Goal: Task Accomplishment & Management: Use online tool/utility

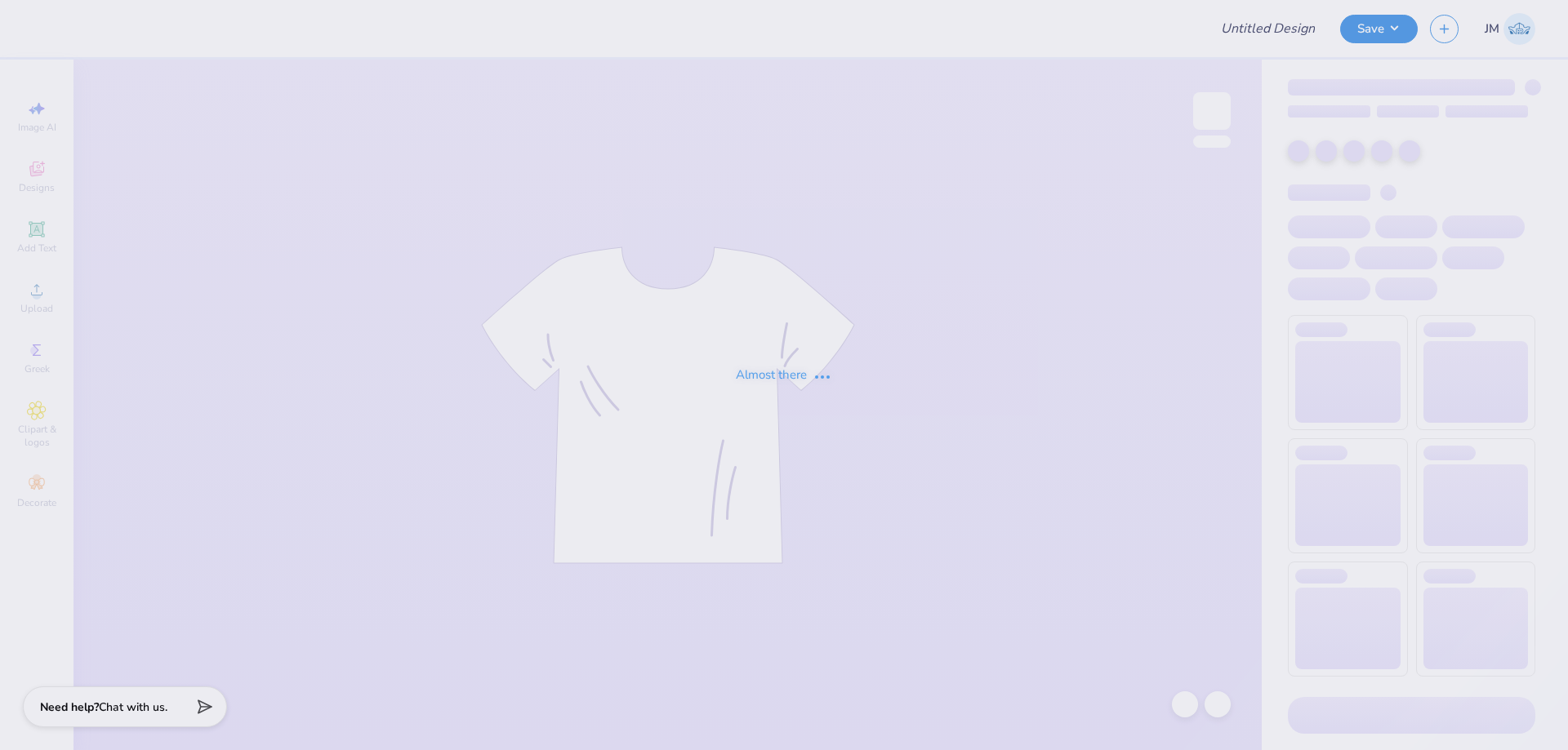
type input "Buff Bowl 2025 - Design 6"
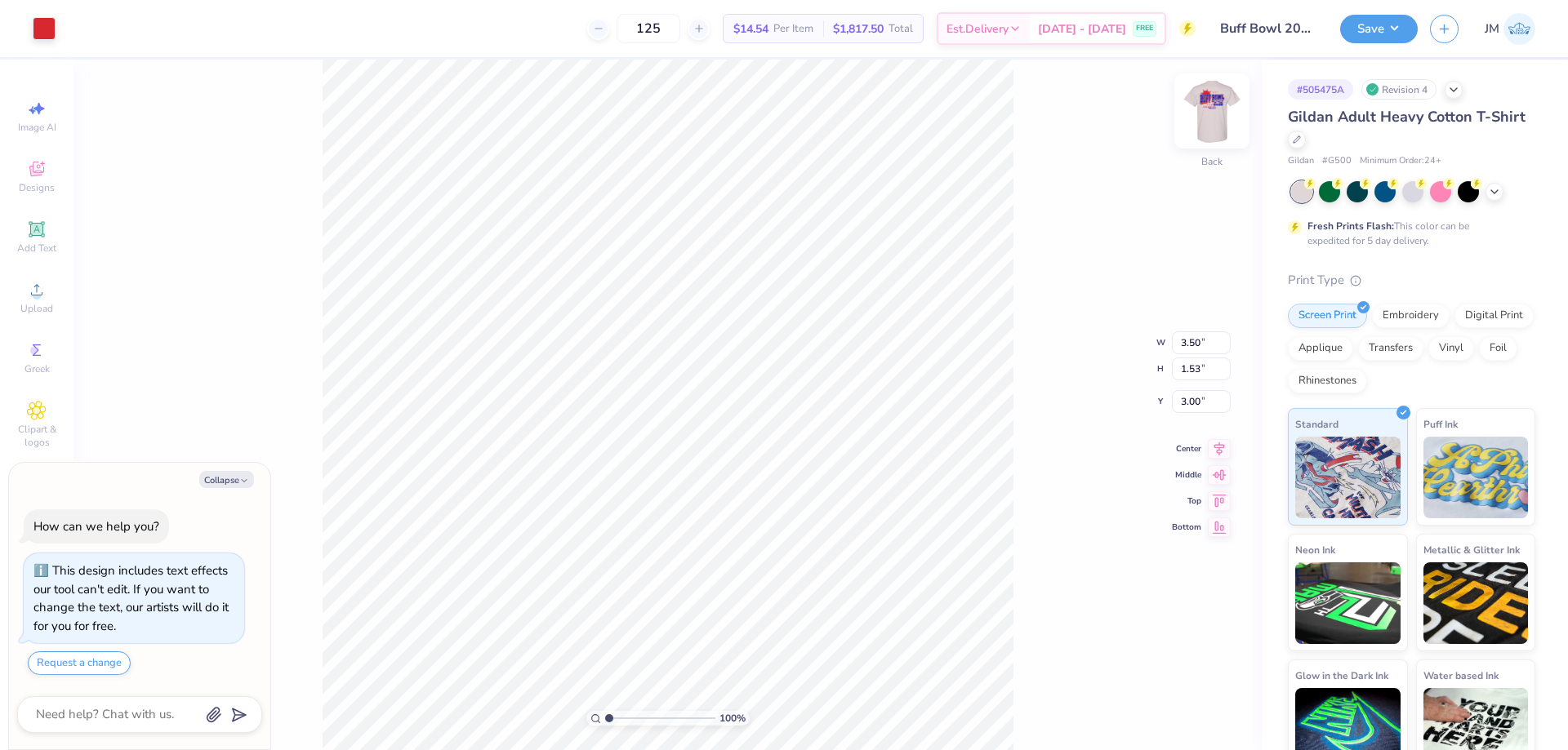
click at [1218, 112] on img at bounding box center [1212, 111] width 65 height 65
type textarea "x"
type input "3.6716840780171"
type textarea "x"
type input "3.6716840780171"
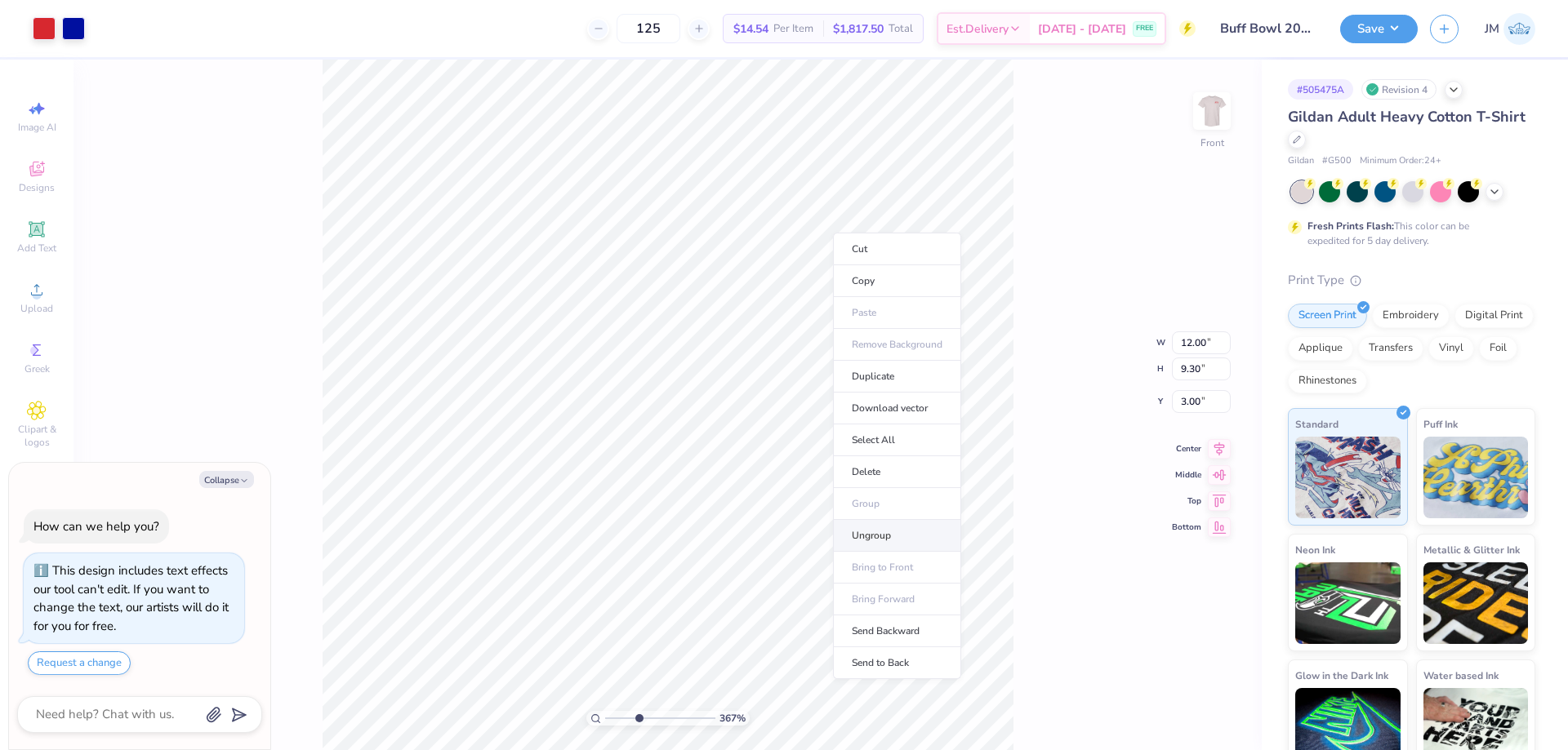
click at [861, 538] on li "Ungroup" at bounding box center [896, 536] width 128 height 32
type textarea "x"
type input "3.6716840780171"
type textarea "x"
type input "3.6716840780171"
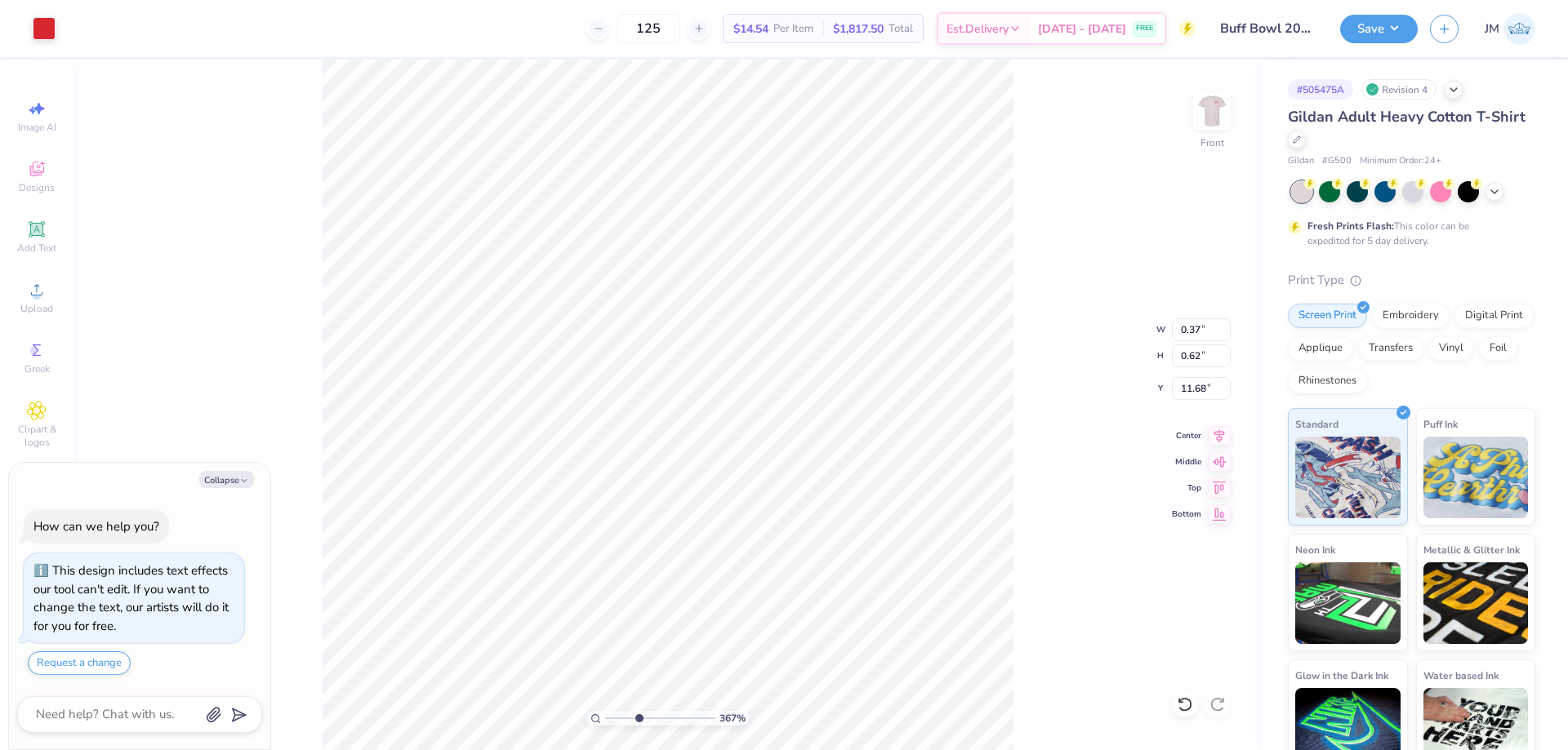
type textarea "x"
type input "3.6716840780171"
click at [1181, 716] on div at bounding box center [1185, 705] width 26 height 26
type textarea "x"
type input "3.6716840780171"
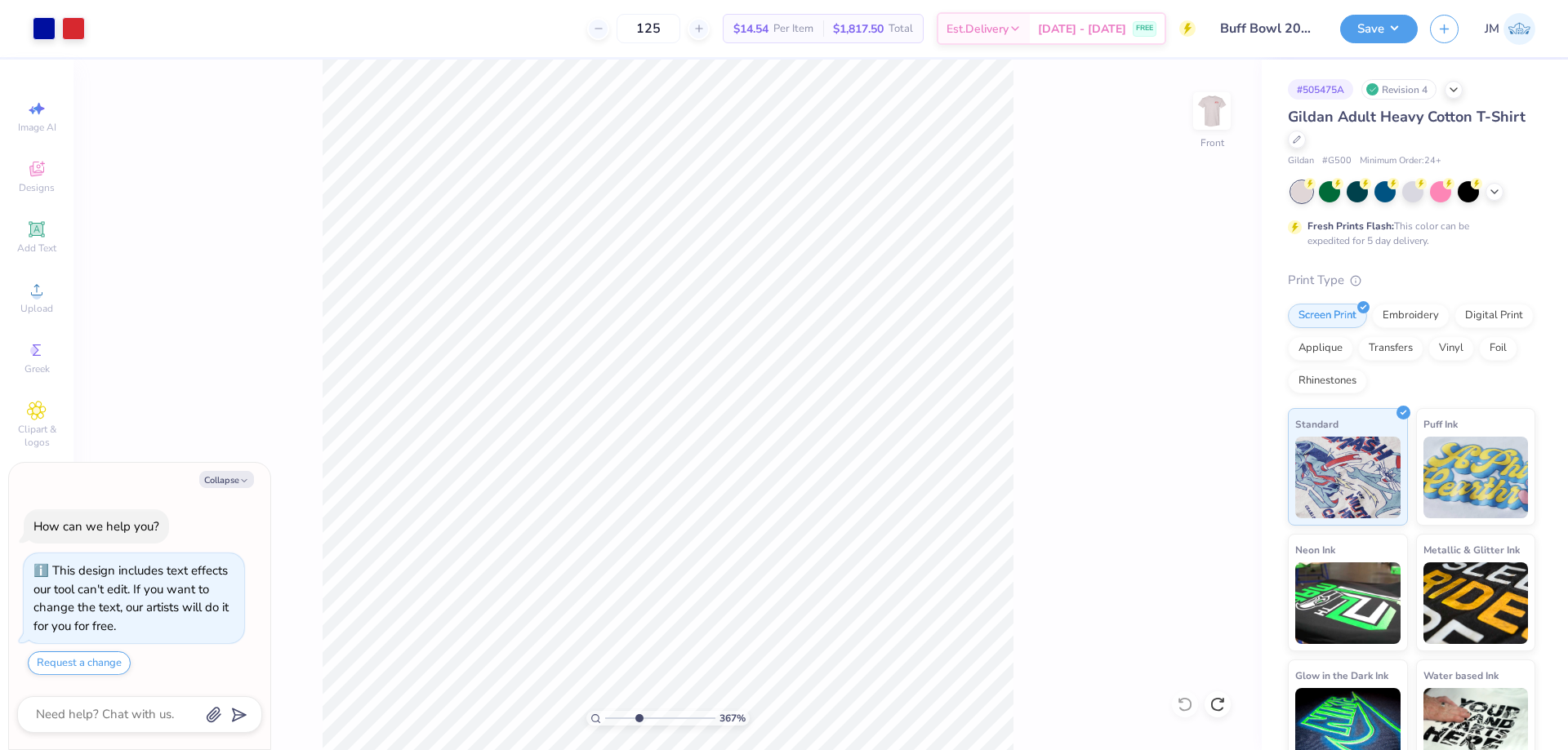
type textarea "x"
type input "1.22152498603932"
type textarea "x"
type input "1.22152498603932"
type textarea "x"
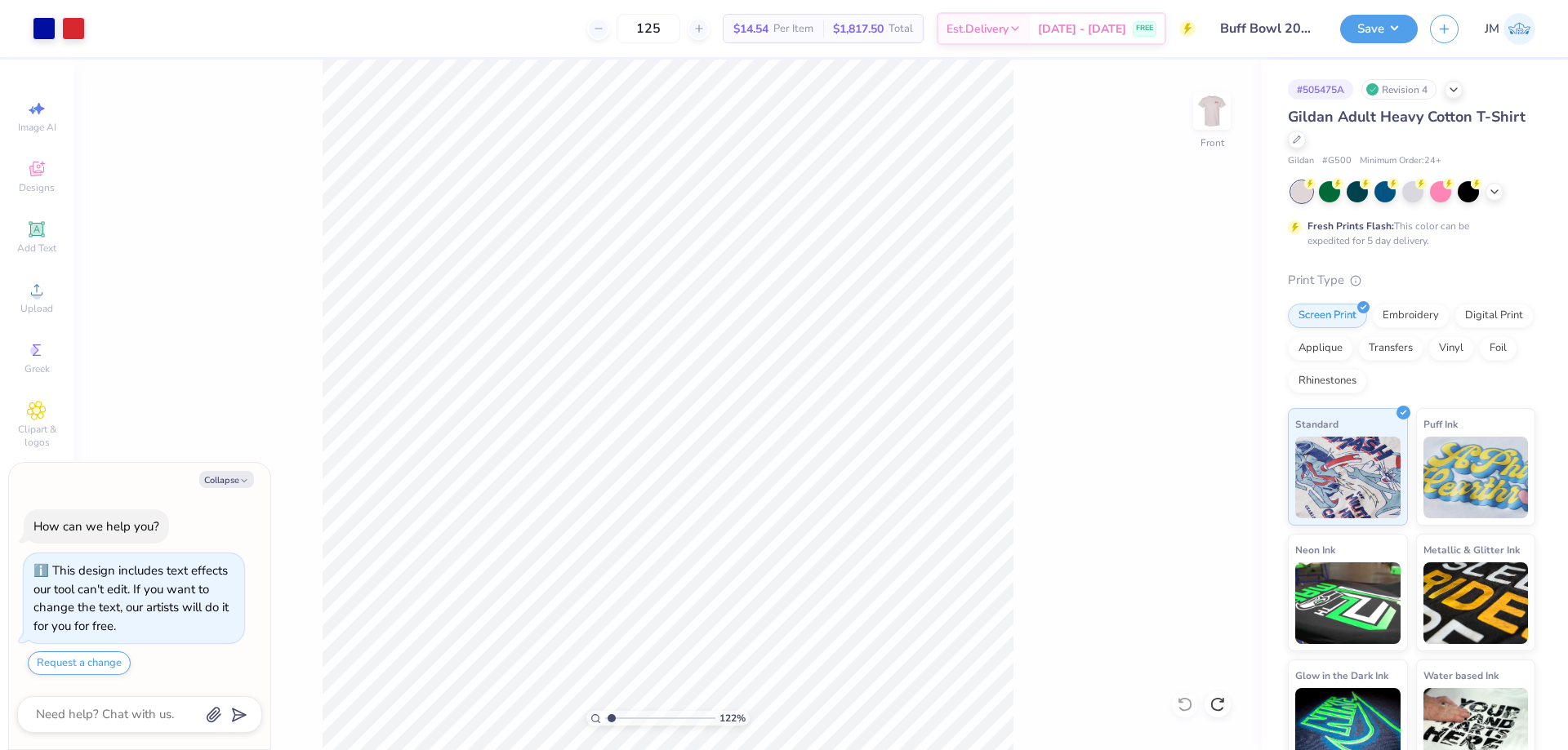
type input "1.22152498603932"
type textarea "x"
type input "1.22152498603932"
type textarea "x"
type input "1.22152498603932"
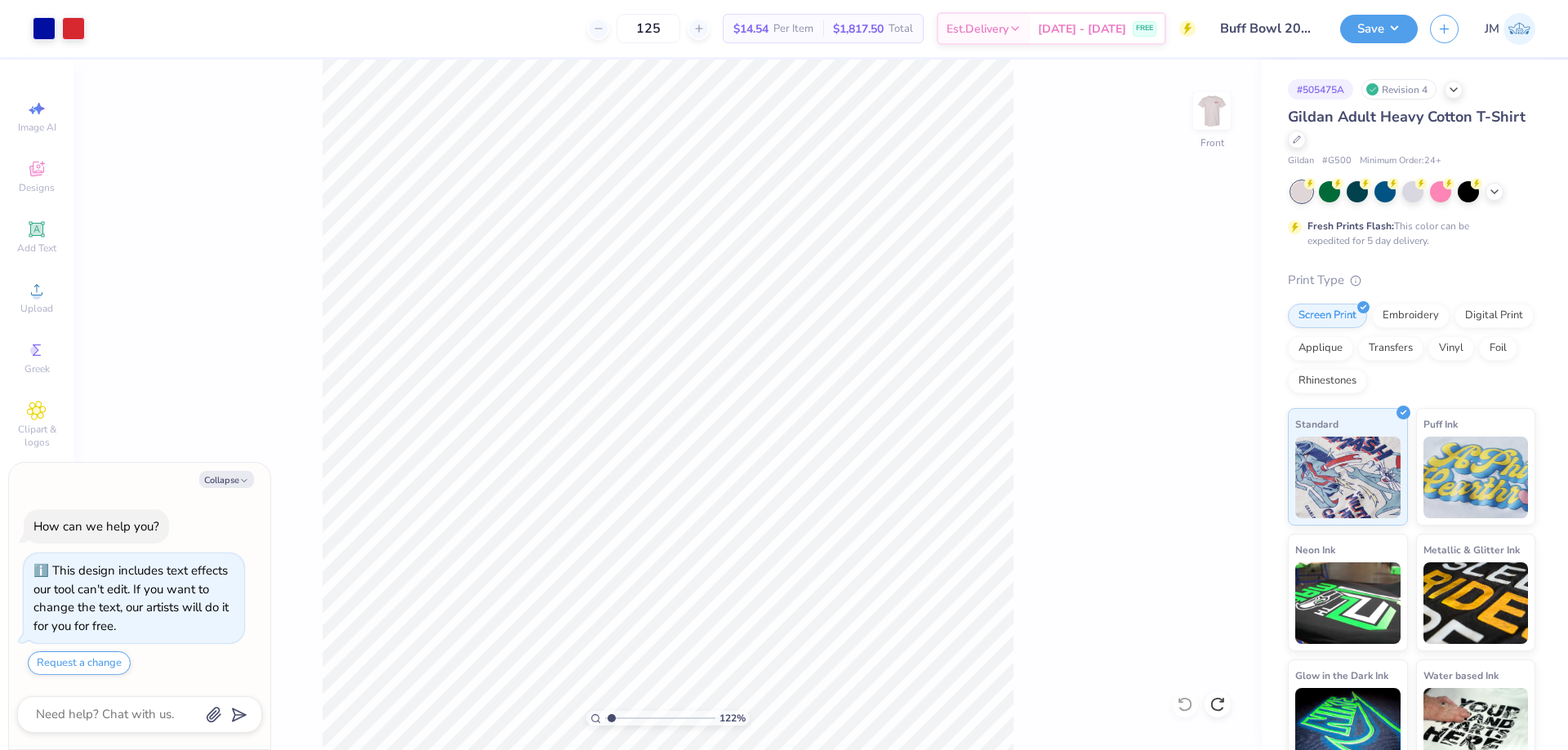
type textarea "x"
type input "1.22152498603932"
type textarea "x"
type input "1.22152498603932"
type textarea "x"
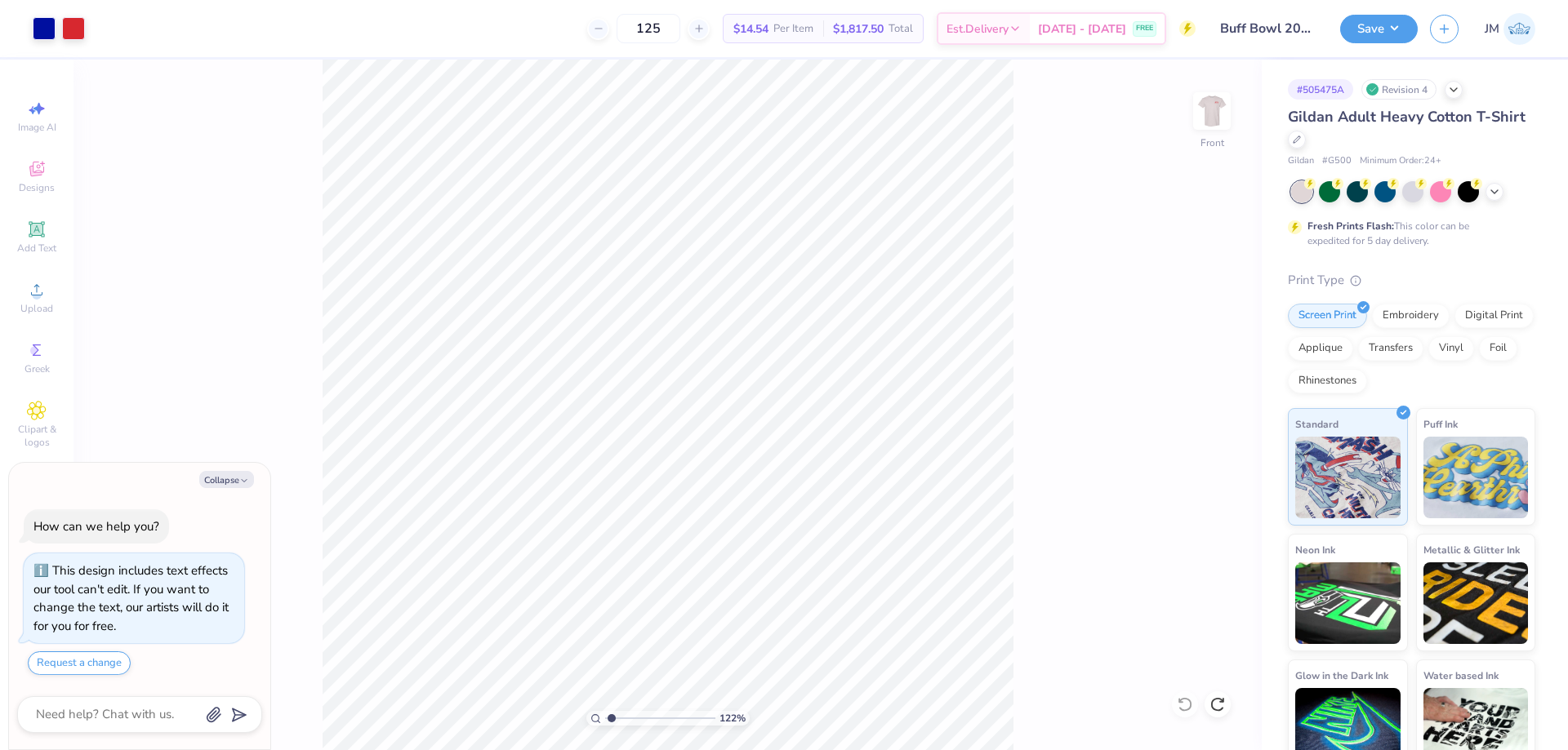
type input "1.22152498603932"
type textarea "x"
type input "1.22152498603932"
type textarea "x"
type input "1.22152498603932"
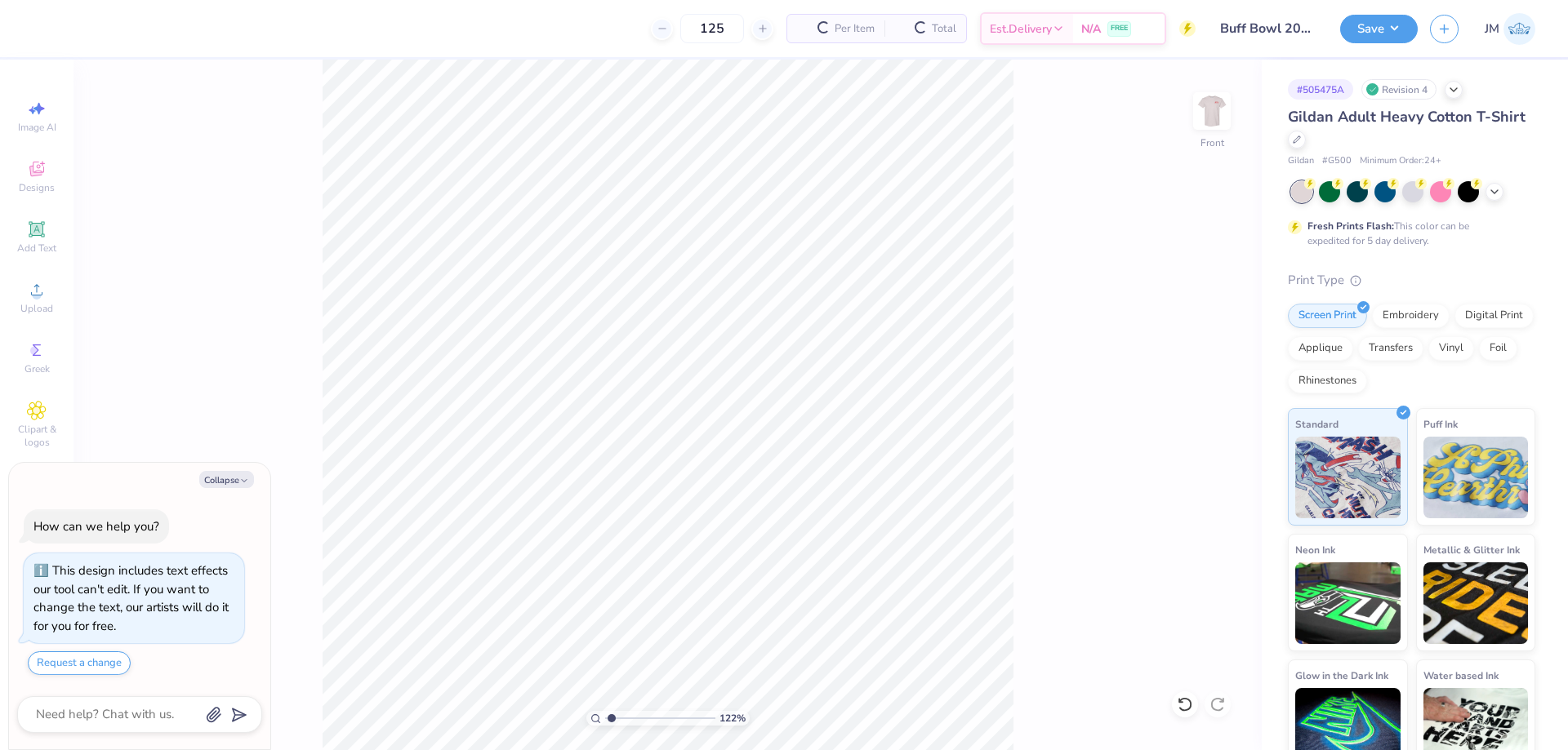
type textarea "x"
type input "1.22152498603932"
drag, startPoint x: 1022, startPoint y: 401, endPoint x: 1019, endPoint y: 390, distance: 11.4
click at [1019, 392] on div "122 % Front" at bounding box center [667, 405] width 1188 height 691
type textarea "x"
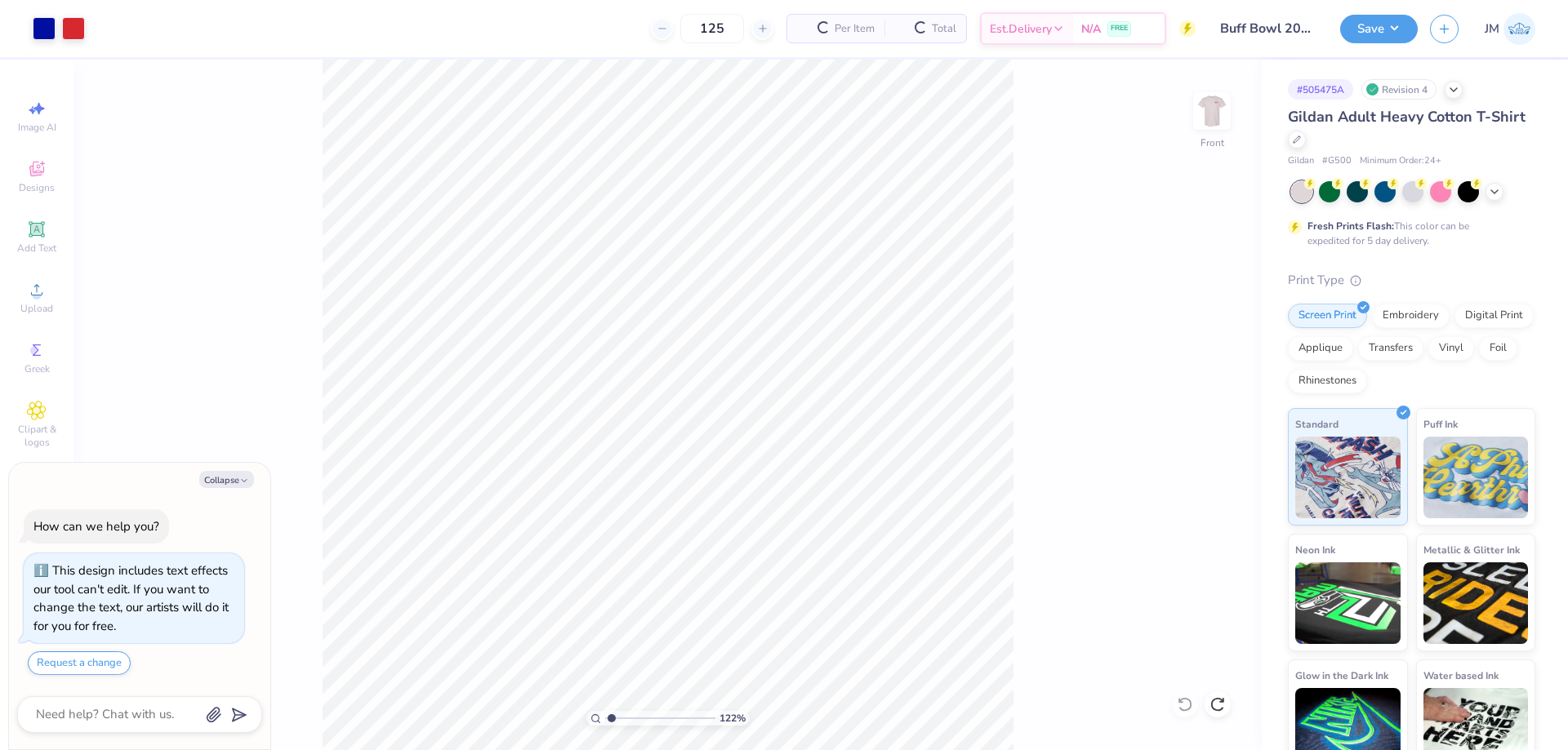
type input "1.22152498603932"
type textarea "x"
type input "1.22152498603932"
click at [28, 277] on div "Upload" at bounding box center [36, 297] width 57 height 48
type textarea "x"
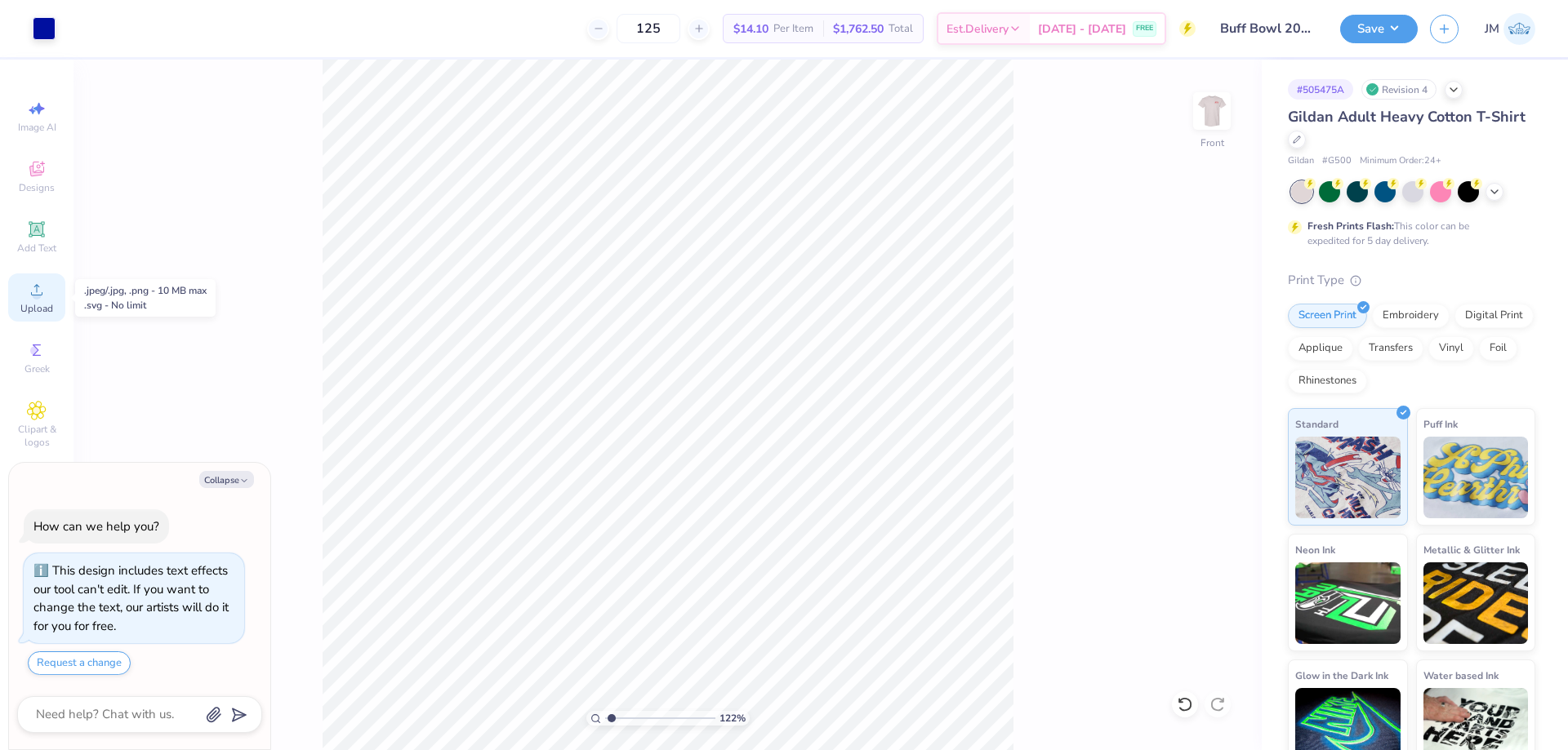
type input "1.22152498603932"
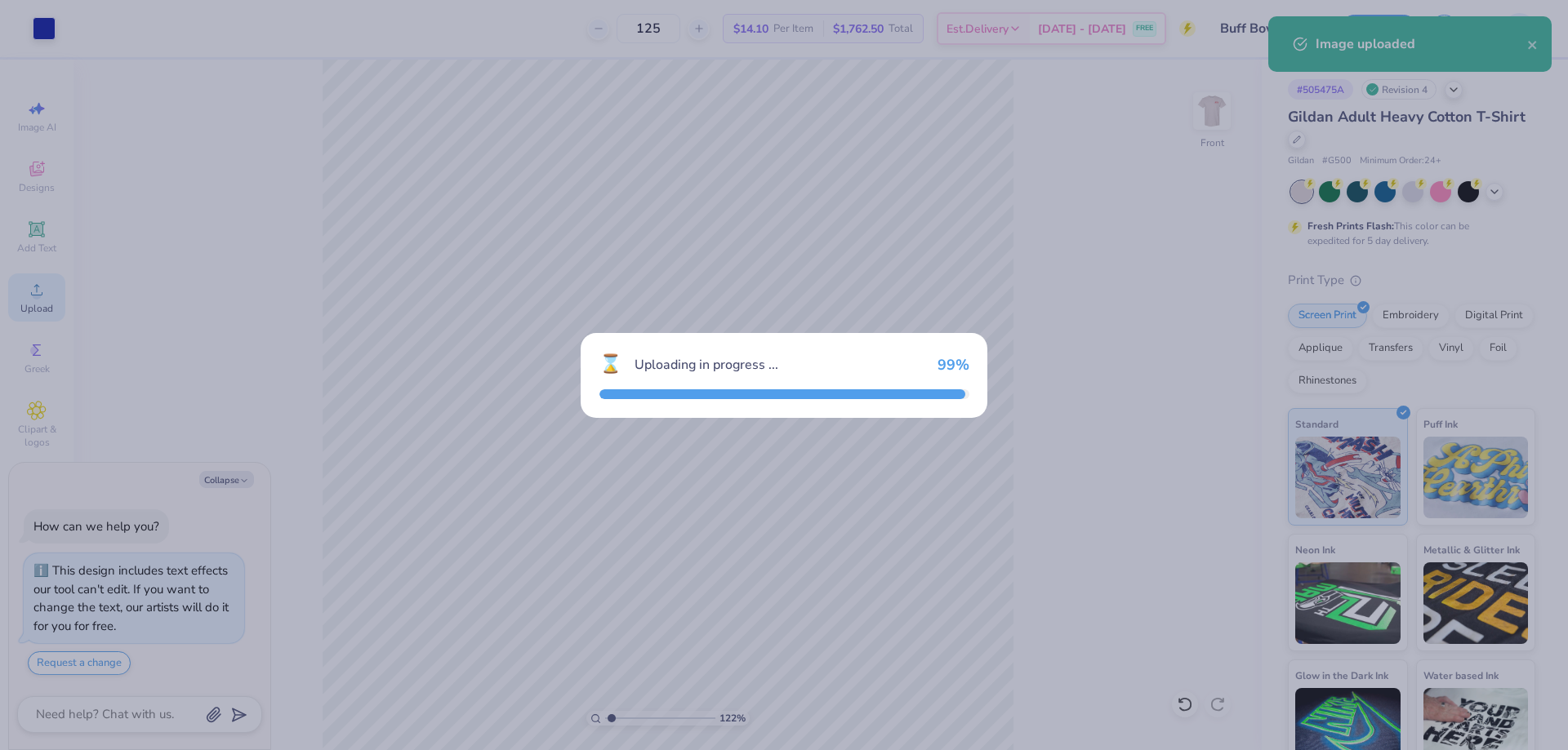
type textarea "x"
type input "1.22152498603932"
type textarea "x"
type input "1.22152498603932"
type textarea "x"
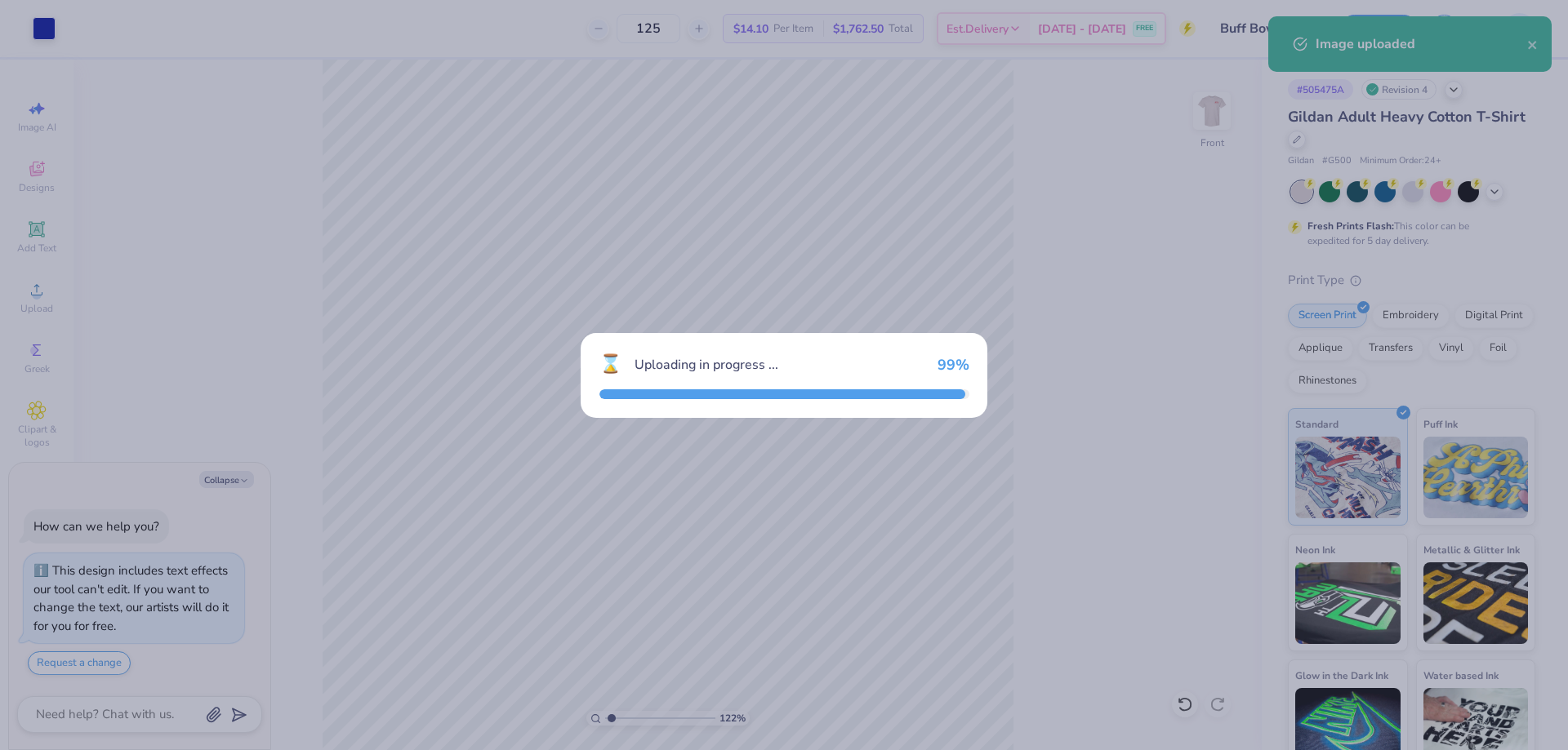
type input "1.22152498603932"
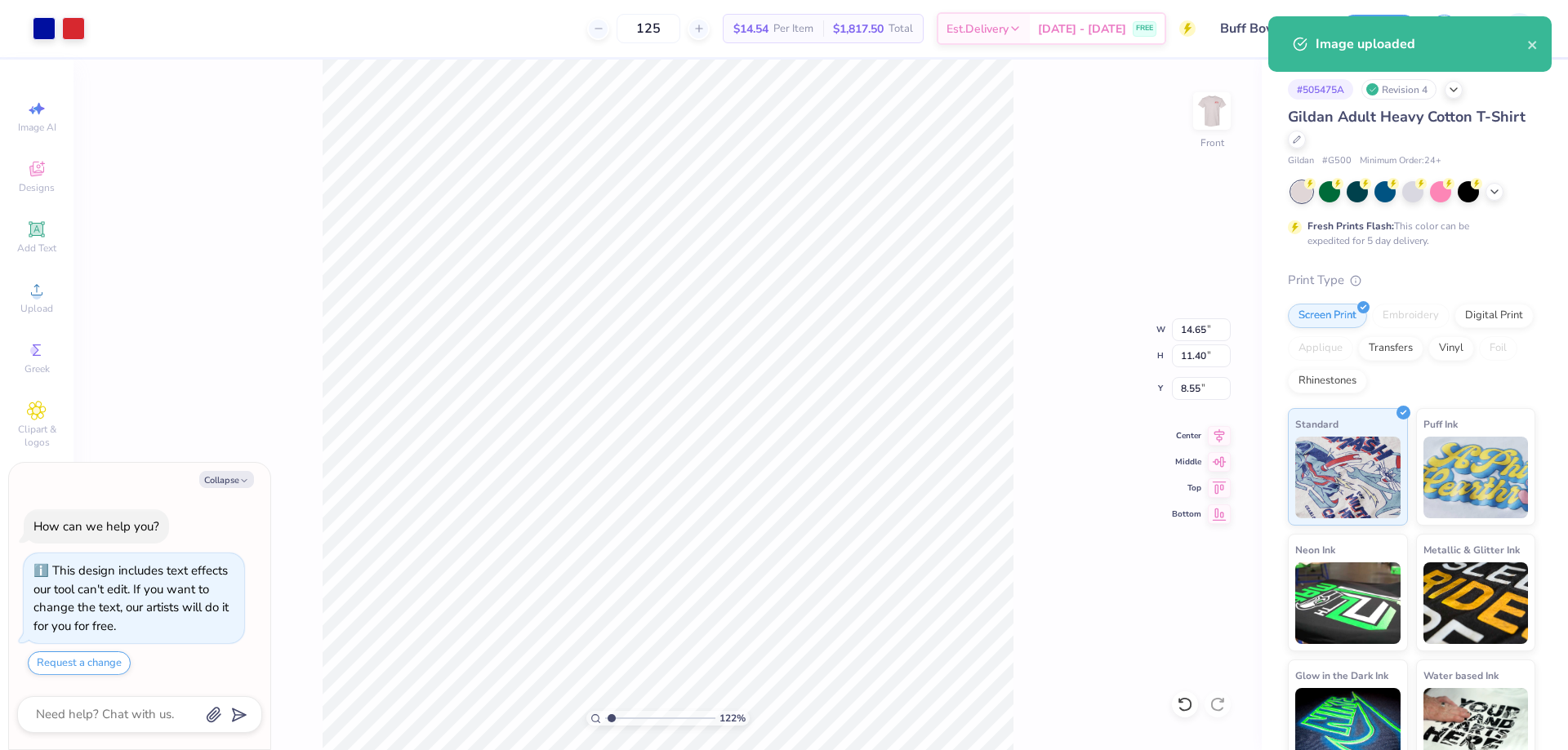
click at [1205, 316] on div "122 % Front W 14.65 14.65 " H 11.40 11.40 " Y 8.55 8.55 " Center Middle Top Bot…" at bounding box center [667, 405] width 1188 height 691
type textarea "x"
type input "1.22152498603932"
type textarea "x"
type input "1.22152498603932"
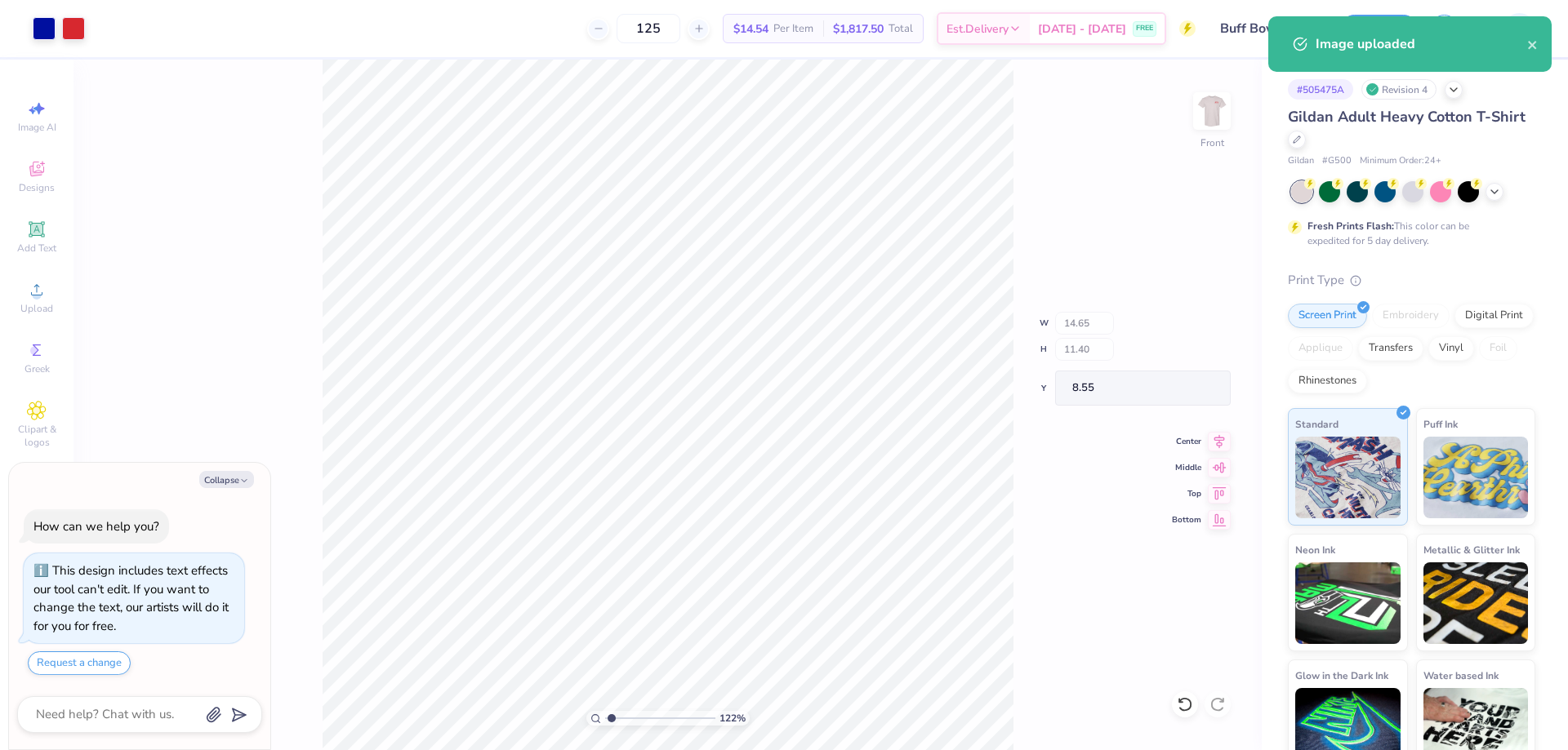
type textarea "x"
type input "1.22152498603932"
type textarea "x"
type input "1.22152498603932"
type textarea "x"
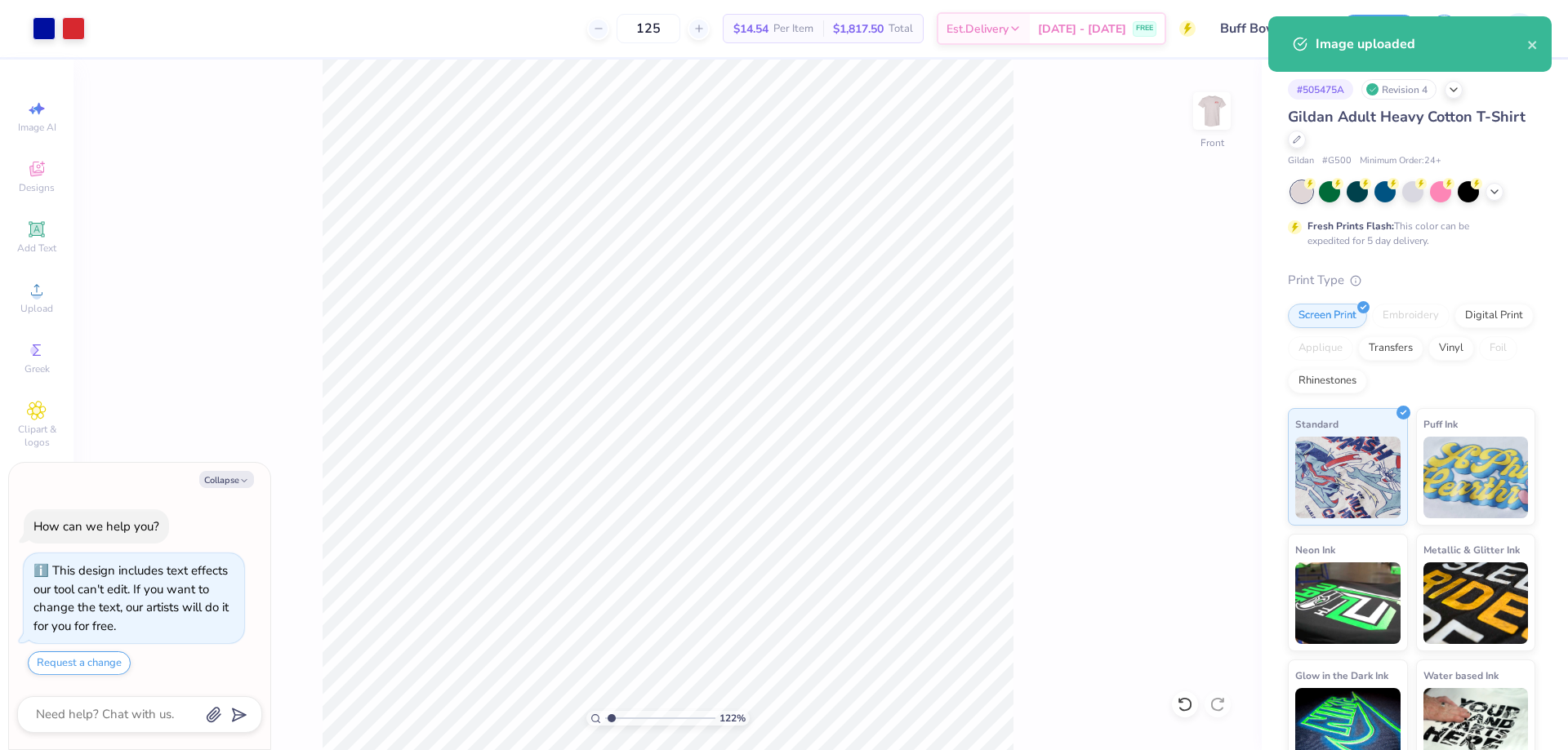
type input "1.22152498603932"
click at [1188, 334] on input "14.65" at bounding box center [1200, 330] width 59 height 23
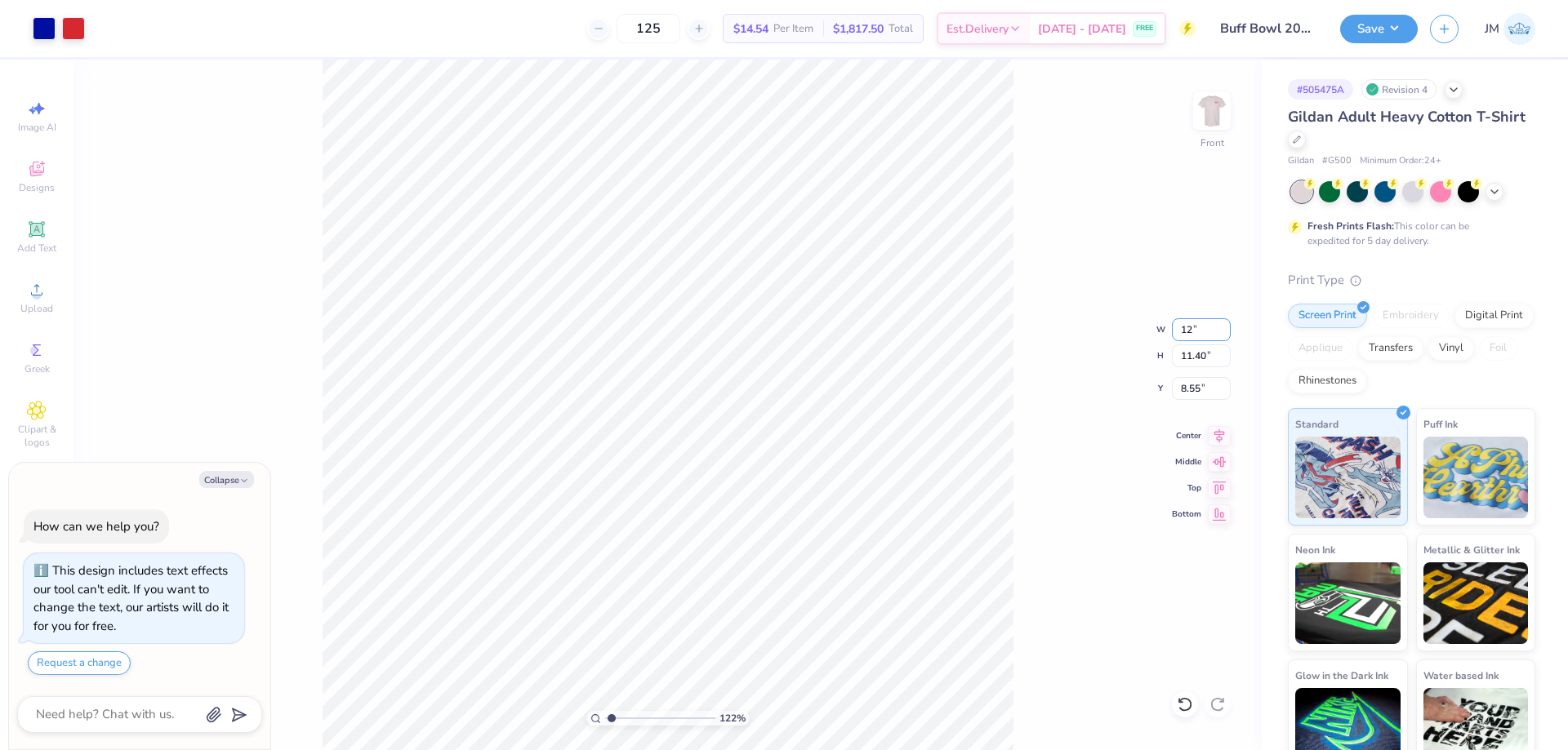
type input "12"
type textarea "x"
type input "1.22152498603932"
type input "12.00"
type input "9.34"
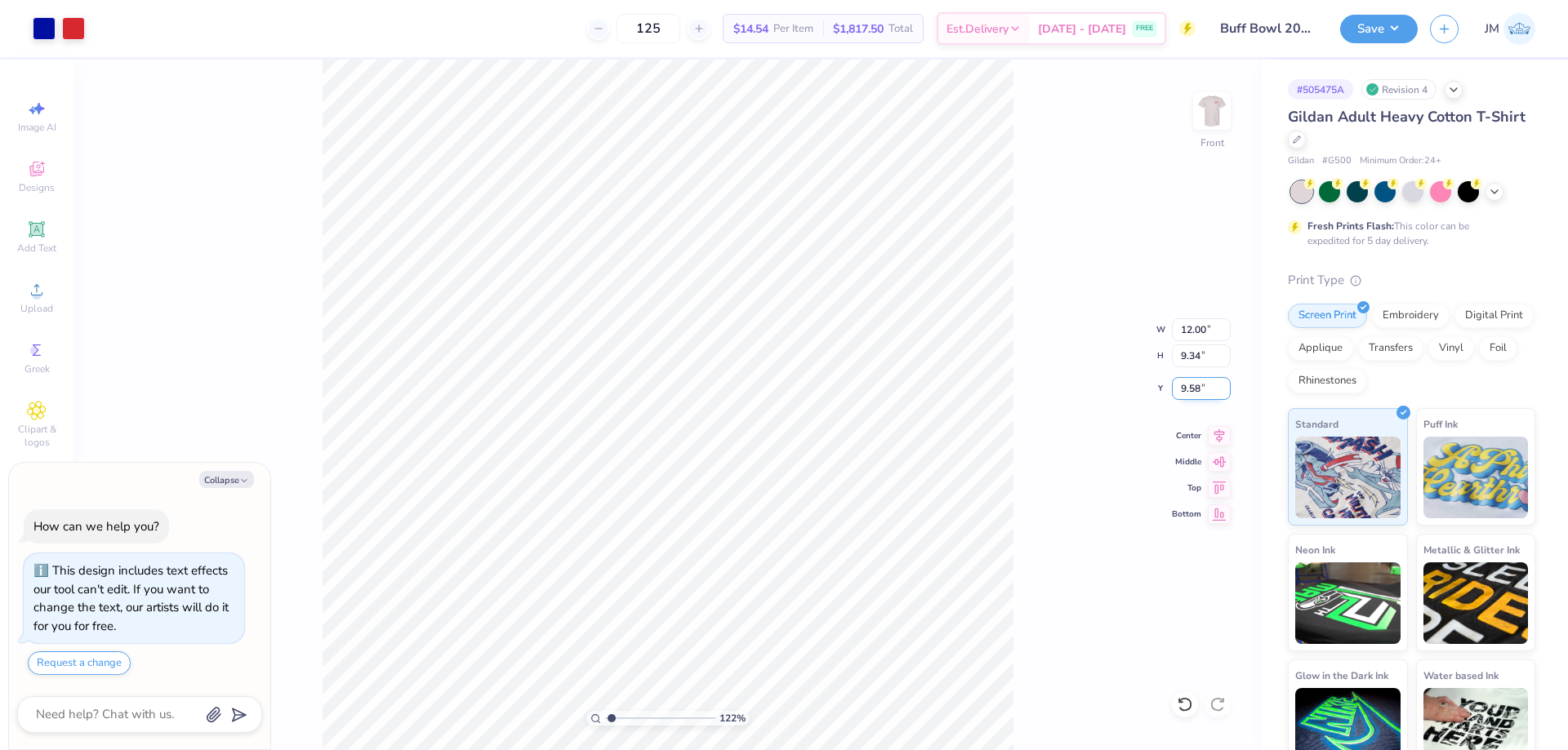
click at [1197, 390] on input "9.58" at bounding box center [1200, 389] width 59 height 23
type input "3"
type textarea "x"
type input "1.22152498603932"
type textarea "x"
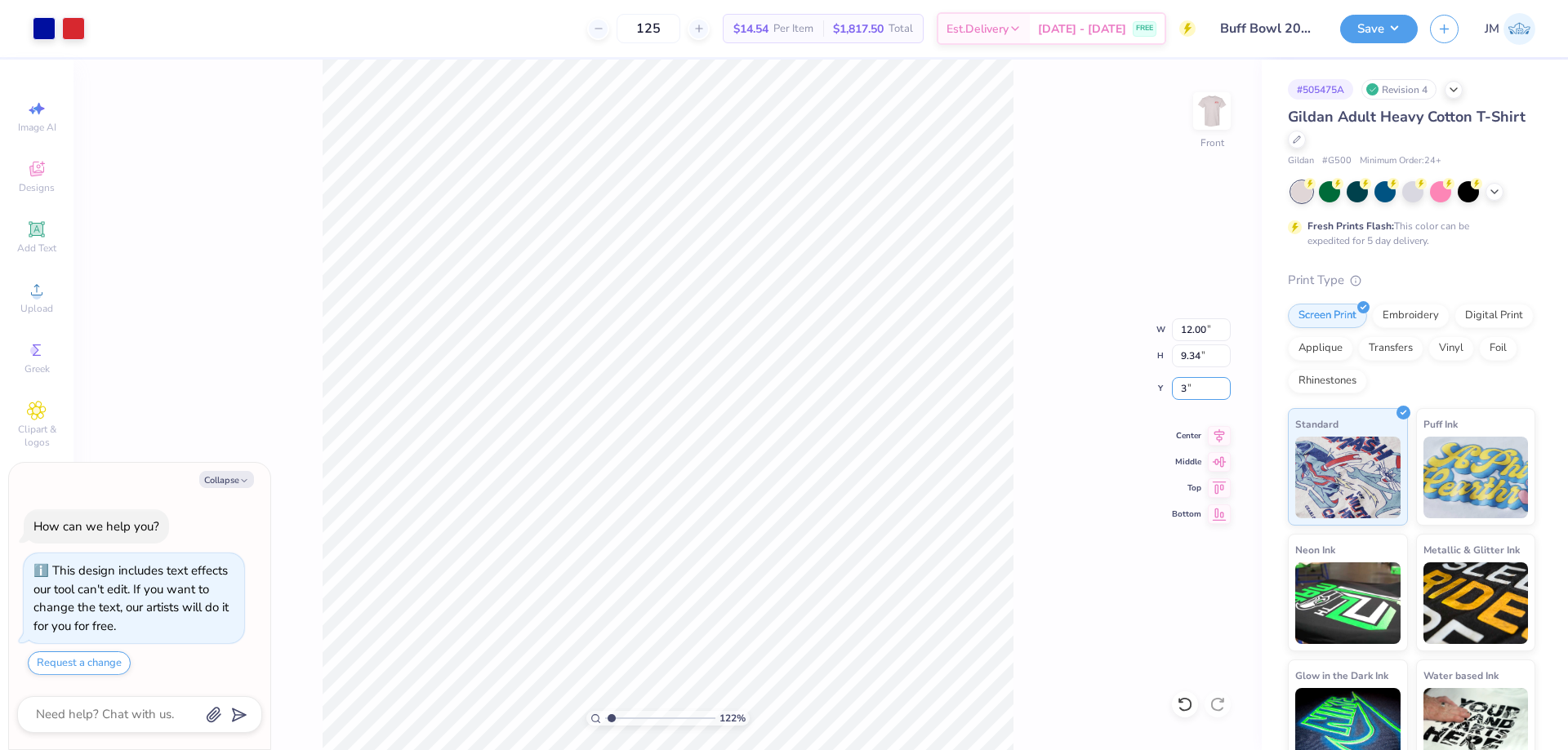
type input "1.22152498603932"
type input "3.00"
click at [1060, 347] on div "122 % Front W 12.00 12.00 " H 9.34 9.34 " Y 3.00 3.00 " Center Middle Top Bottom" at bounding box center [667, 405] width 1188 height 691
type textarea "x"
type input "1.22152498603932"
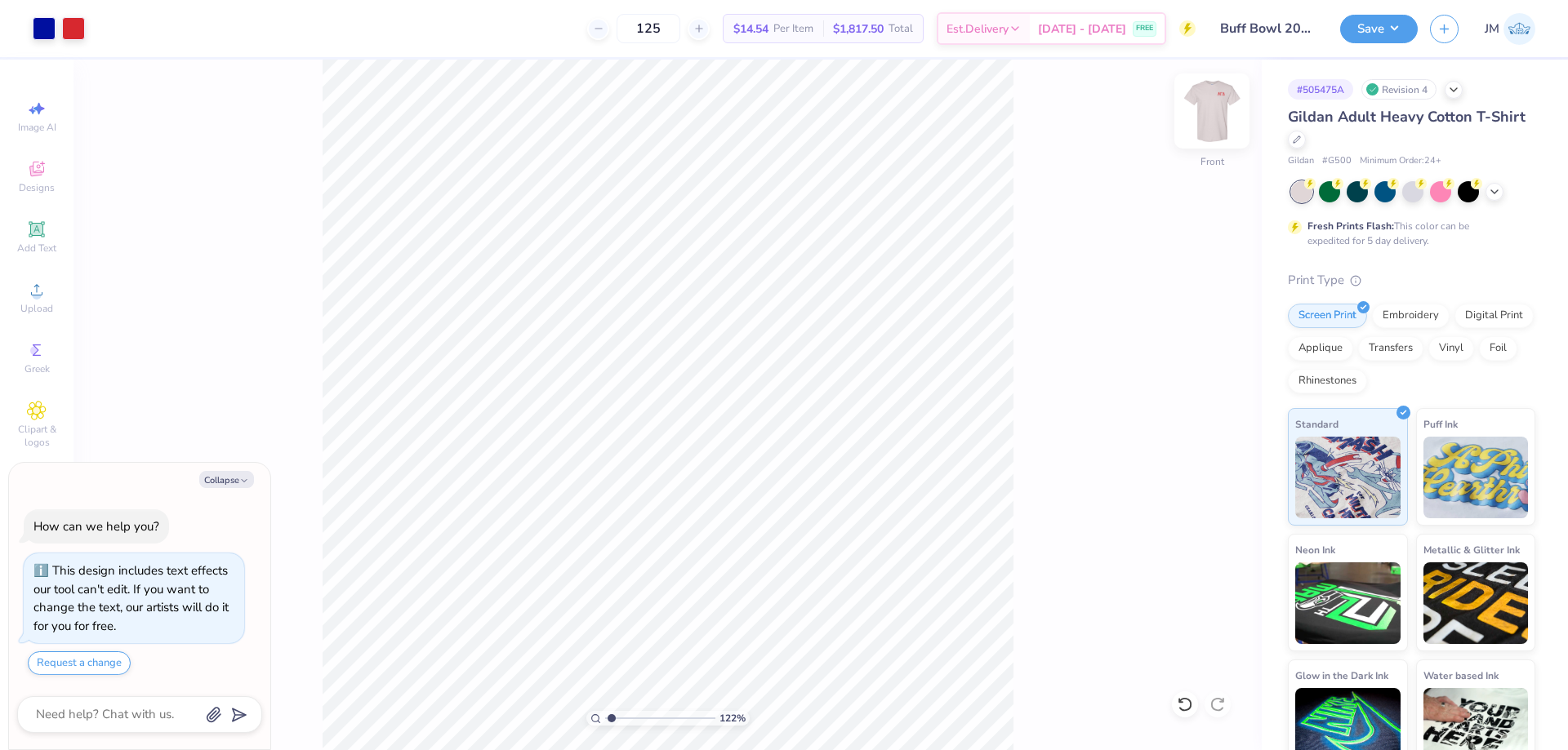
click at [1223, 116] on img at bounding box center [1212, 111] width 65 height 65
type textarea "x"
type input "1.22152498603932"
type textarea "x"
type input "1.22152498603932"
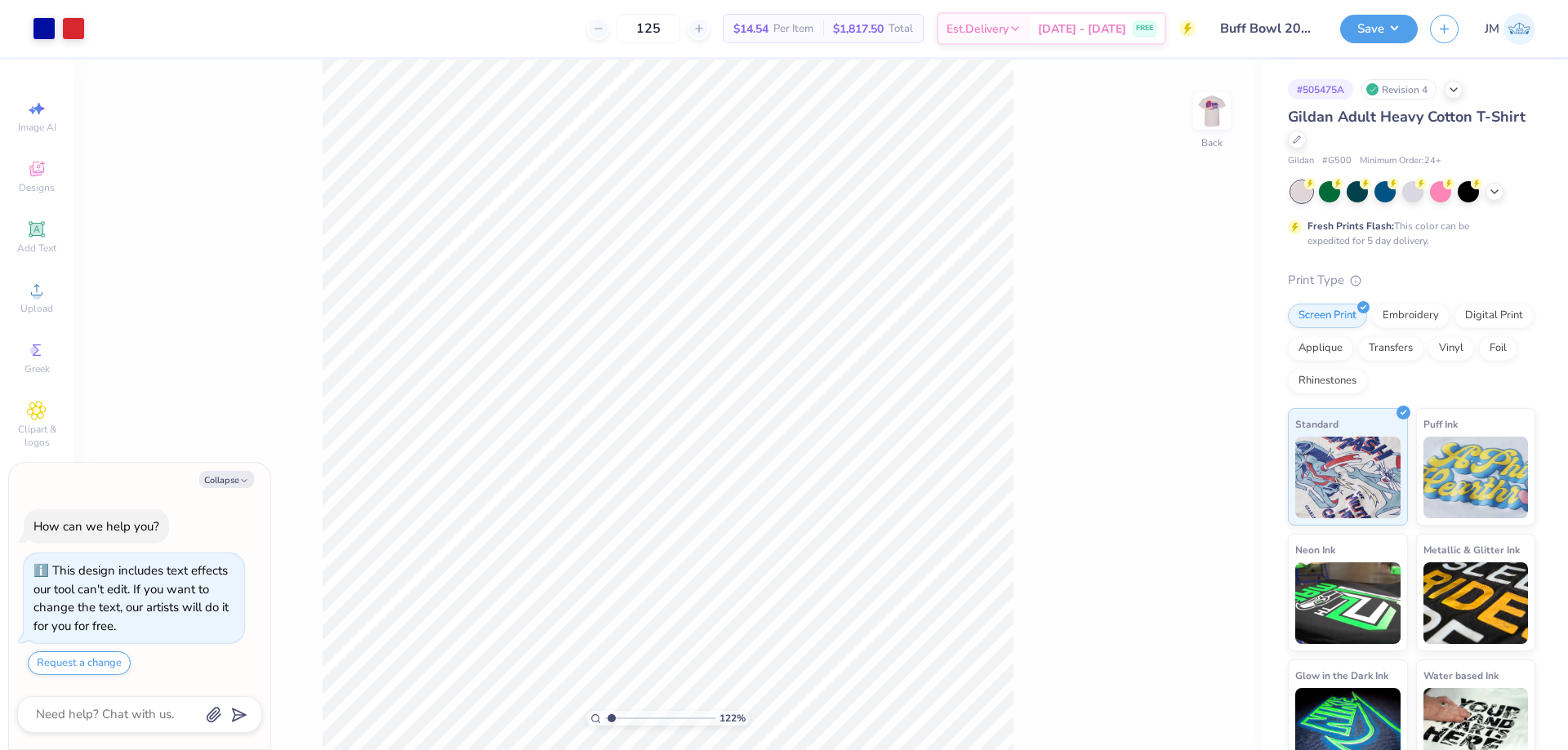
type textarea "x"
type input "1.22152498603932"
type textarea "x"
type input "1.22152498603932"
type textarea "x"
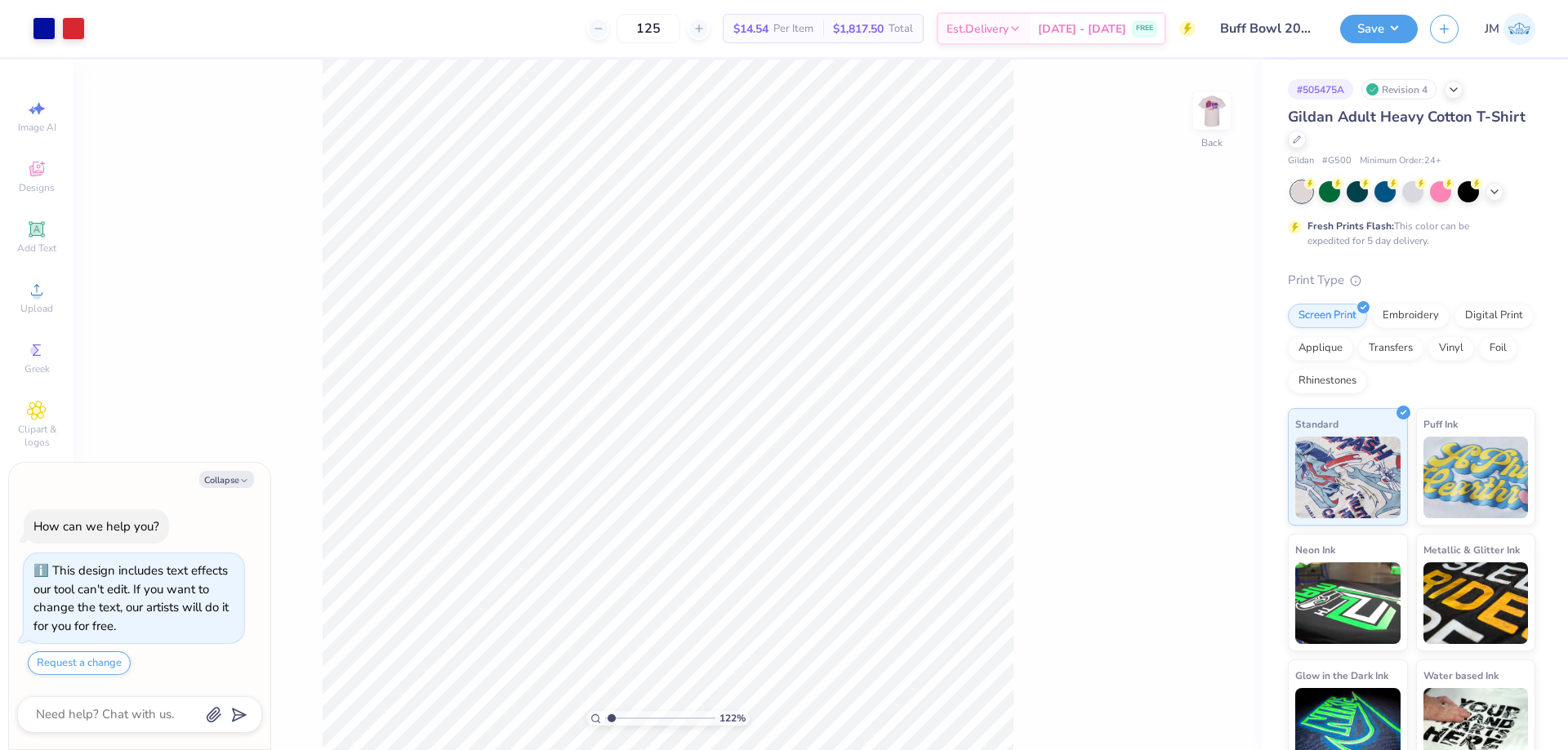
type input "1.22152498603932"
type textarea "x"
type input "1.22152498603932"
type textarea "x"
type input "1.22152498603932"
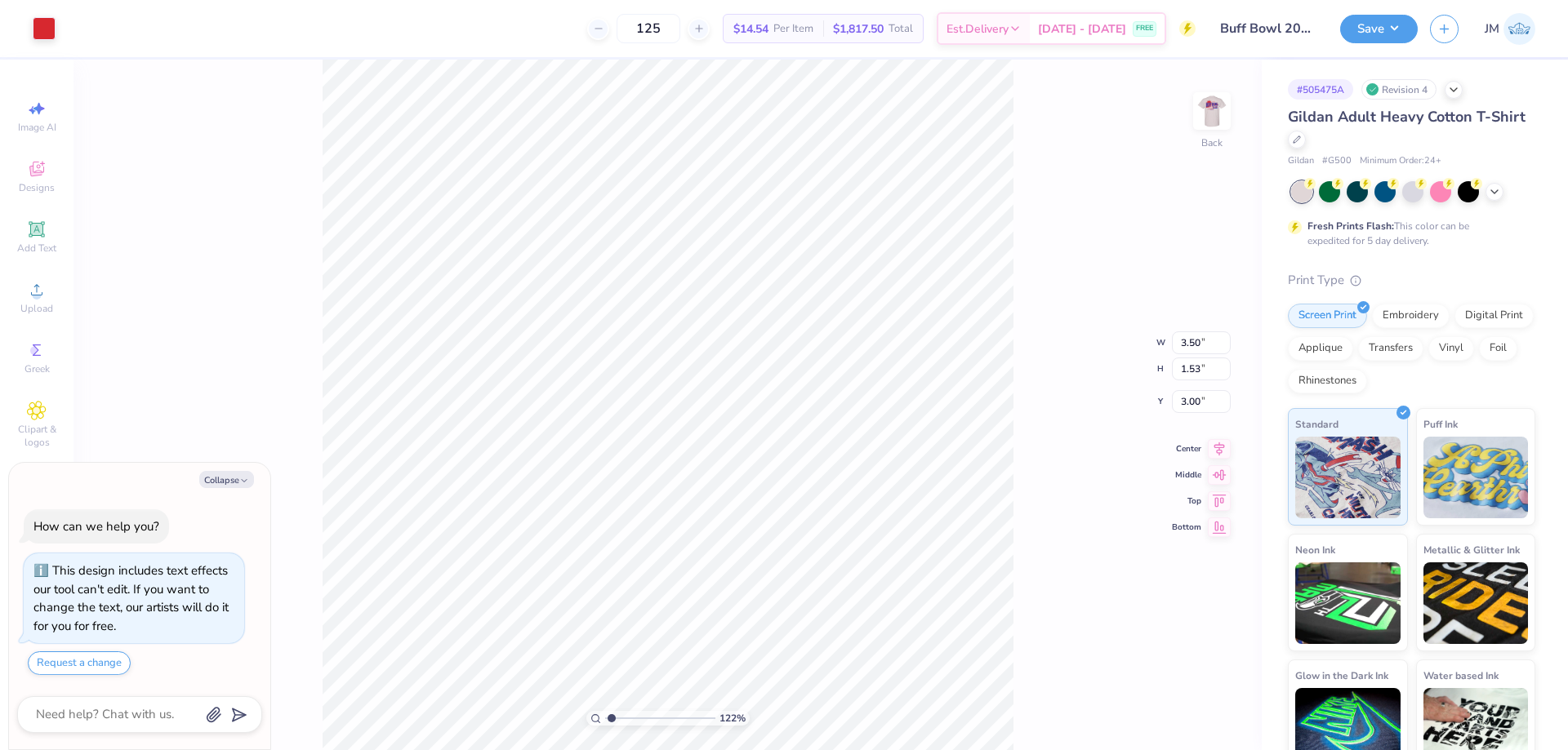
click at [1014, 243] on div "122 % Back W 3.50 3.50 " H 1.53 1.53 " Y 3.00 3.00 " Center Middle Top Bottom" at bounding box center [667, 405] width 1188 height 691
type textarea "x"
type input "1.22152498603932"
click at [1393, 38] on button "Save" at bounding box center [1379, 26] width 78 height 28
type textarea "x"
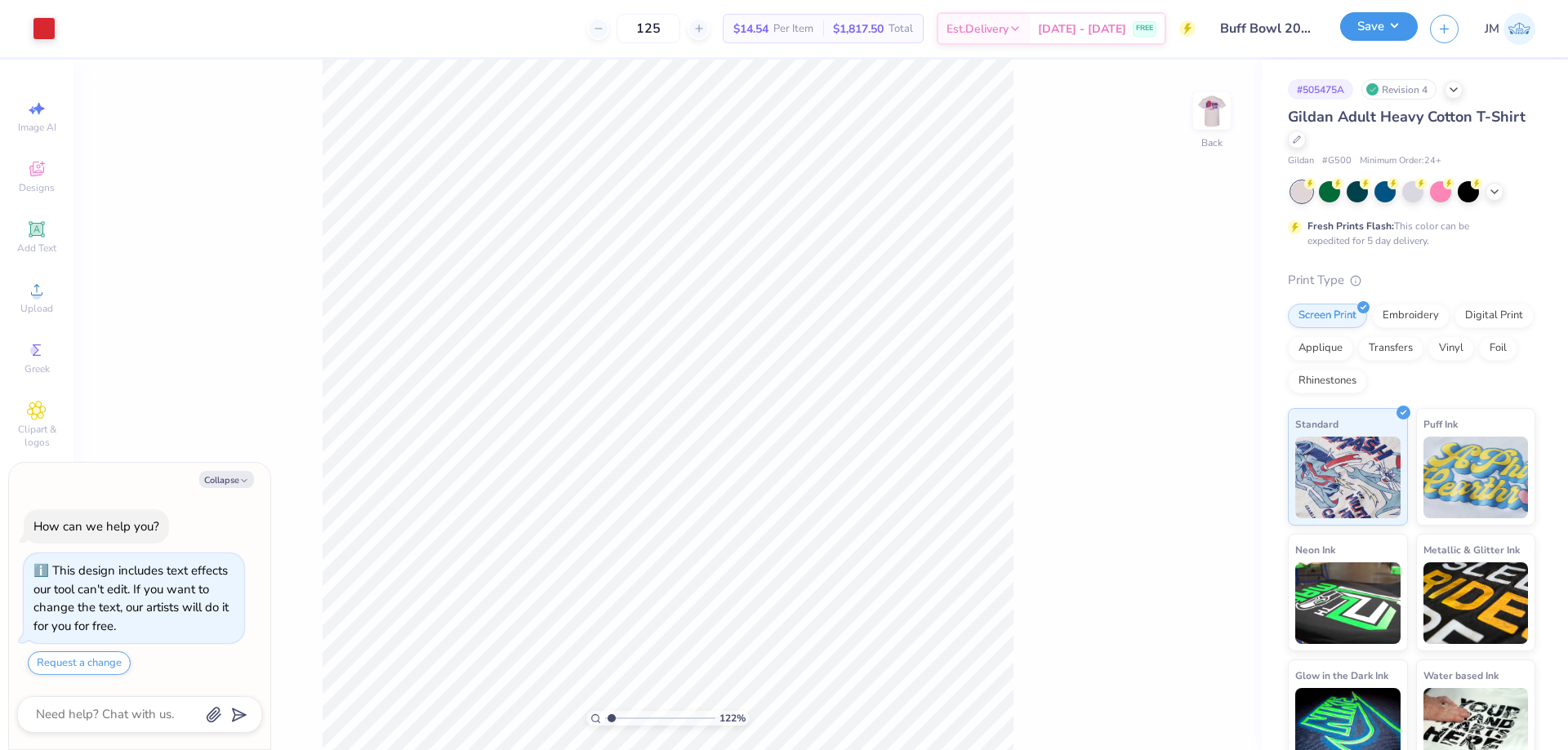
type input "1.22152498603932"
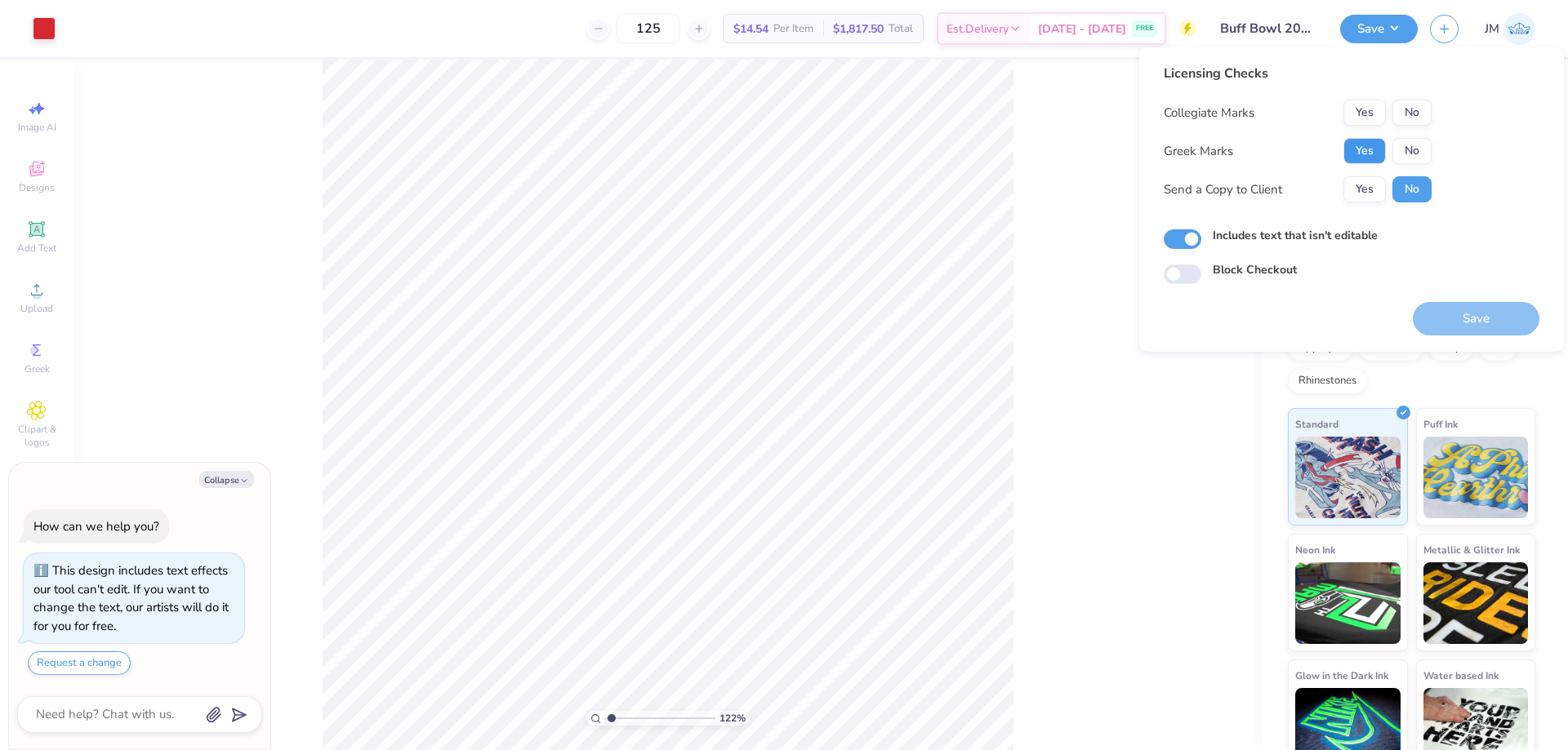
click at [1367, 145] on button "Yes" at bounding box center [1364, 152] width 42 height 26
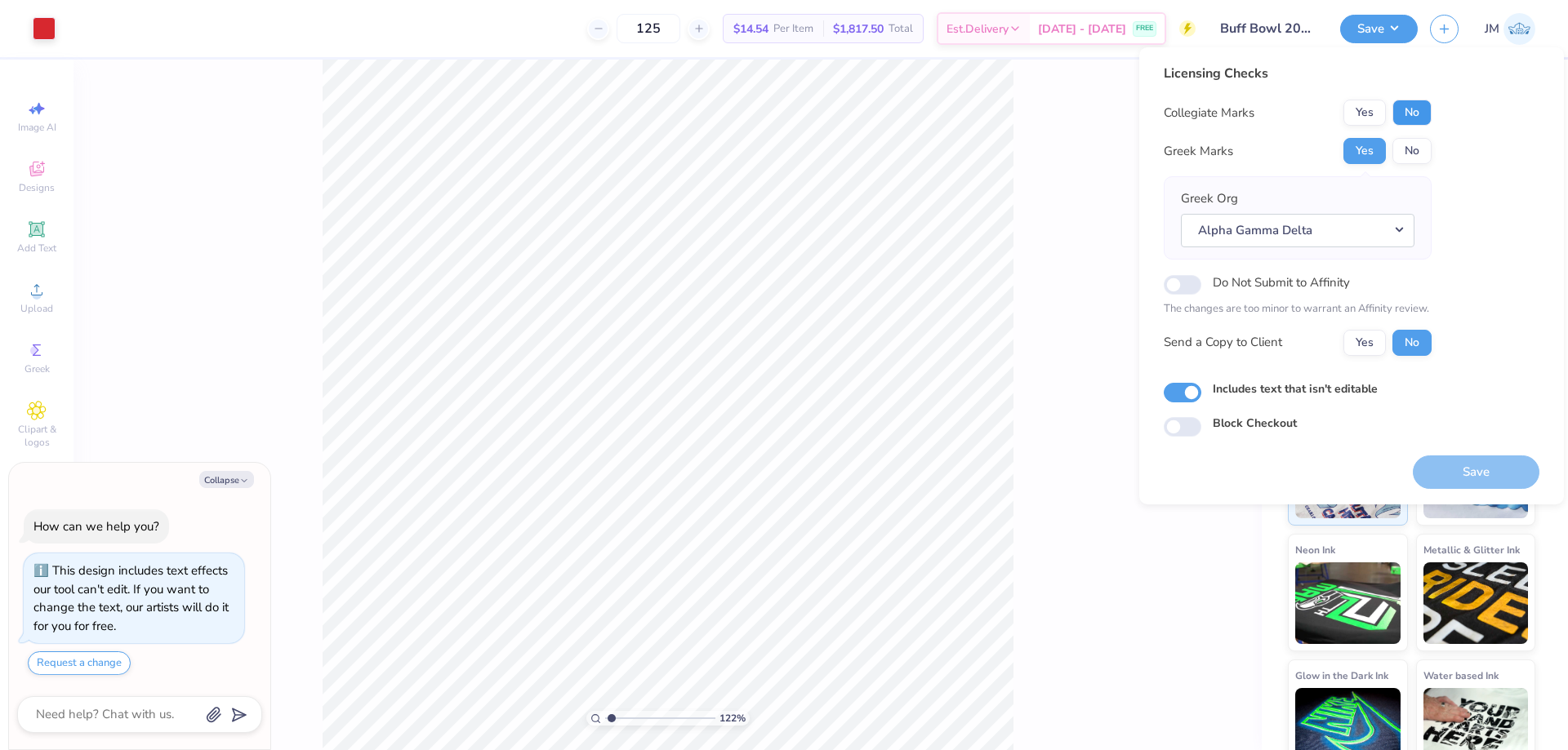
click at [1394, 120] on button "No" at bounding box center [1412, 113] width 39 height 26
type textarea "x"
type input "1.22152498603932"
click at [1481, 478] on button "Save" at bounding box center [1476, 472] width 127 height 33
type textarea "x"
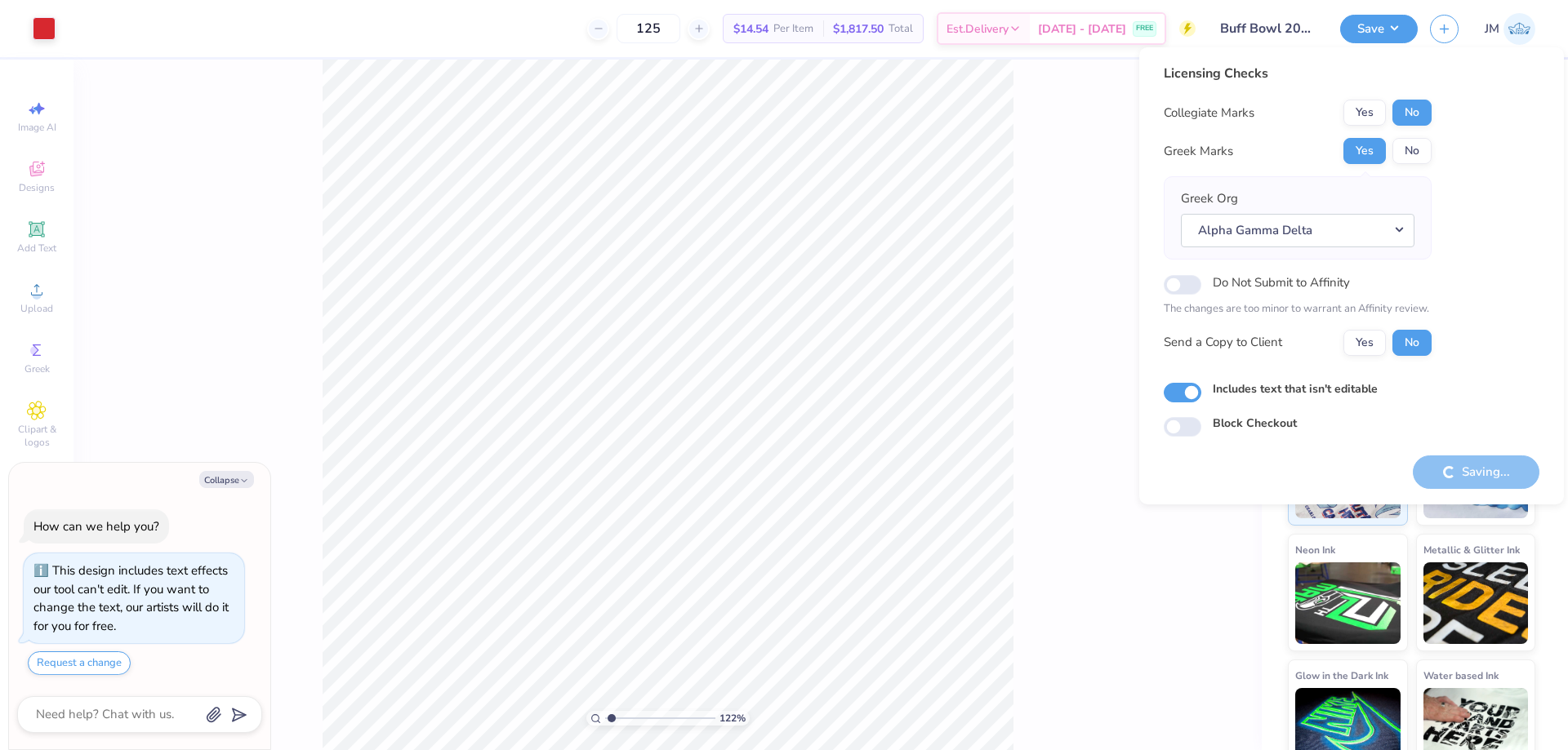
type input "1.22152498603932"
type textarea "x"
type input "1.22152498603932"
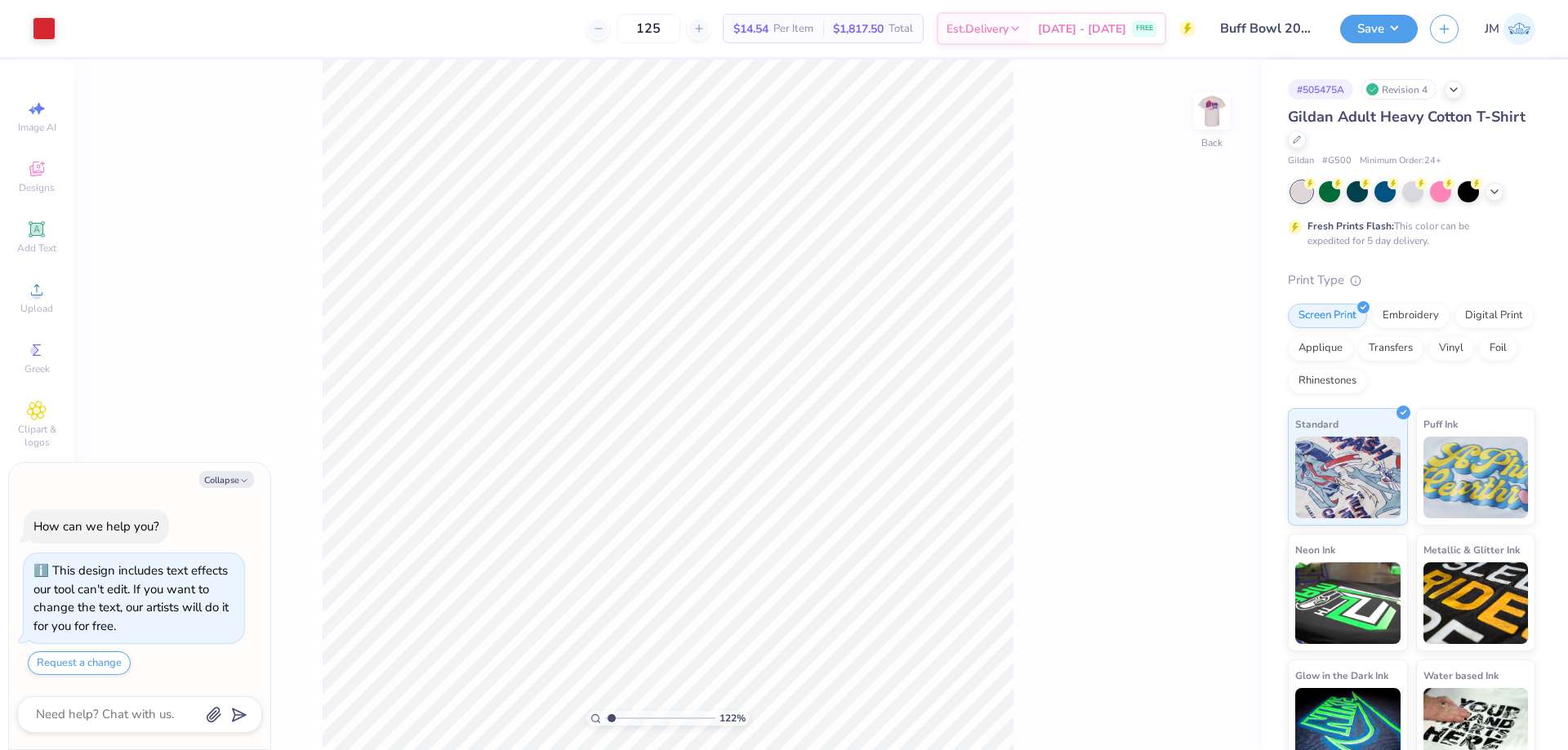
type textarea "x"
type input "1.22152498603932"
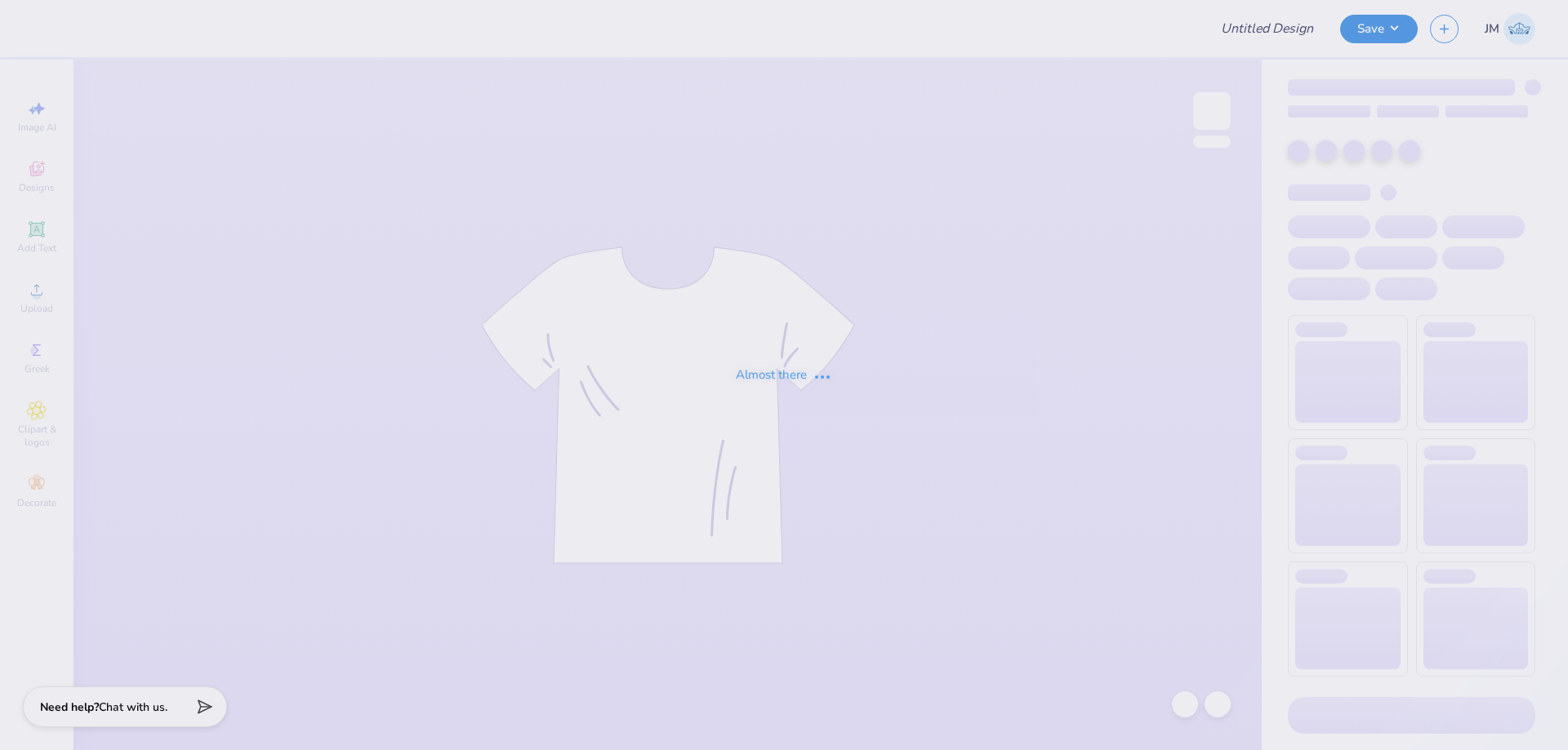
type input "Design 1.5"
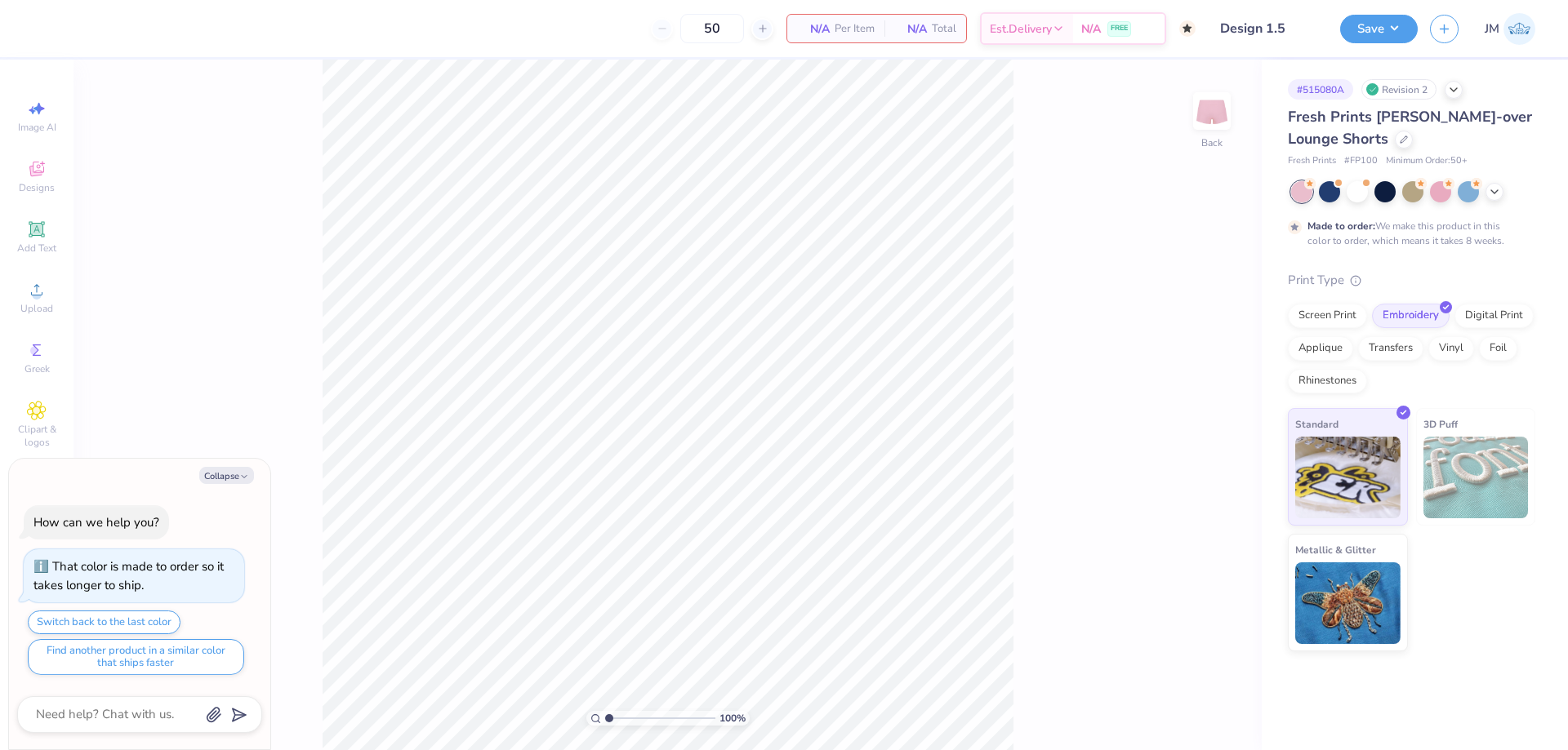
type textarea "x"
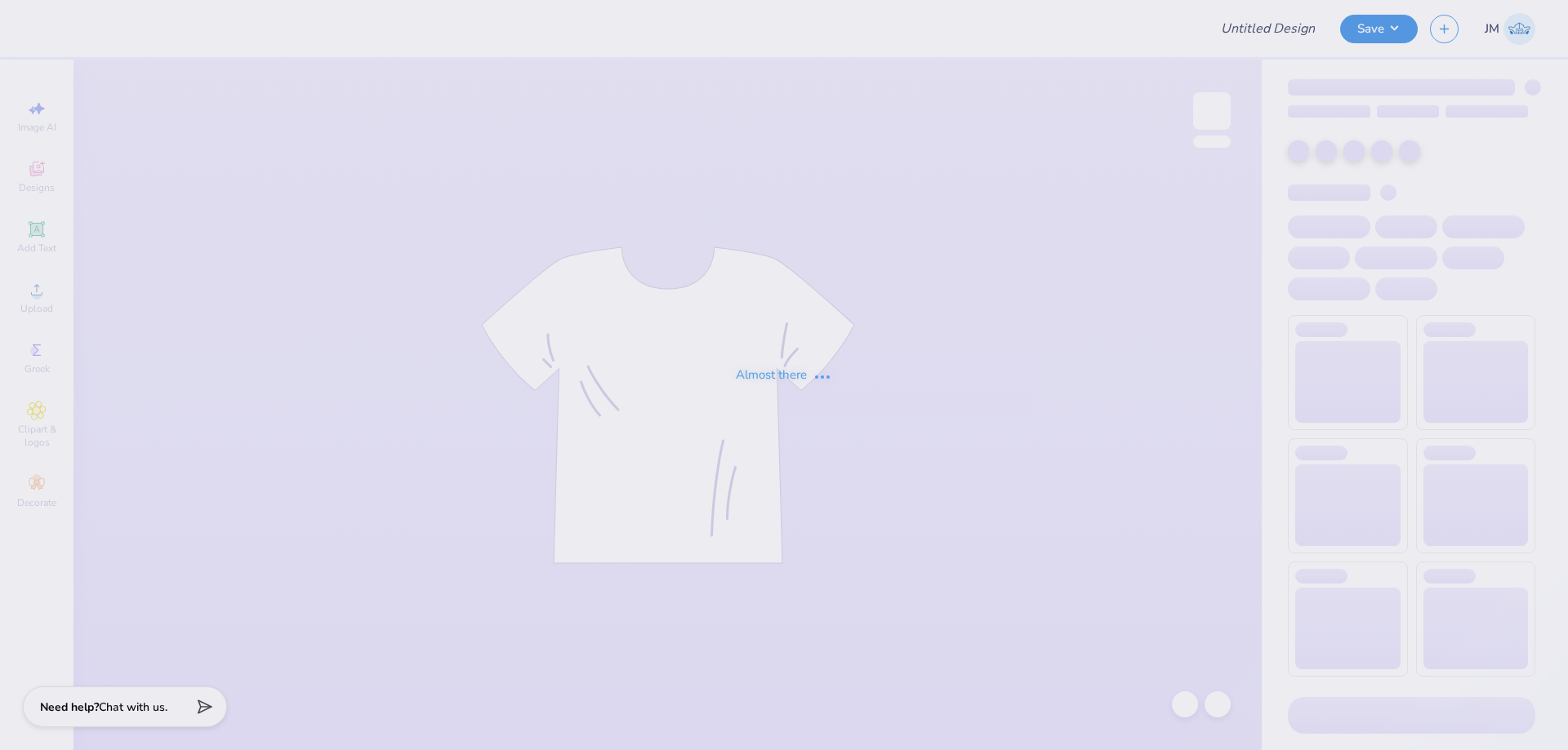
type input "[US_STATE][GEOGRAPHIC_DATA], [GEOGRAPHIC_DATA] : [GEOGRAPHIC_DATA][PERSON_NAME]"
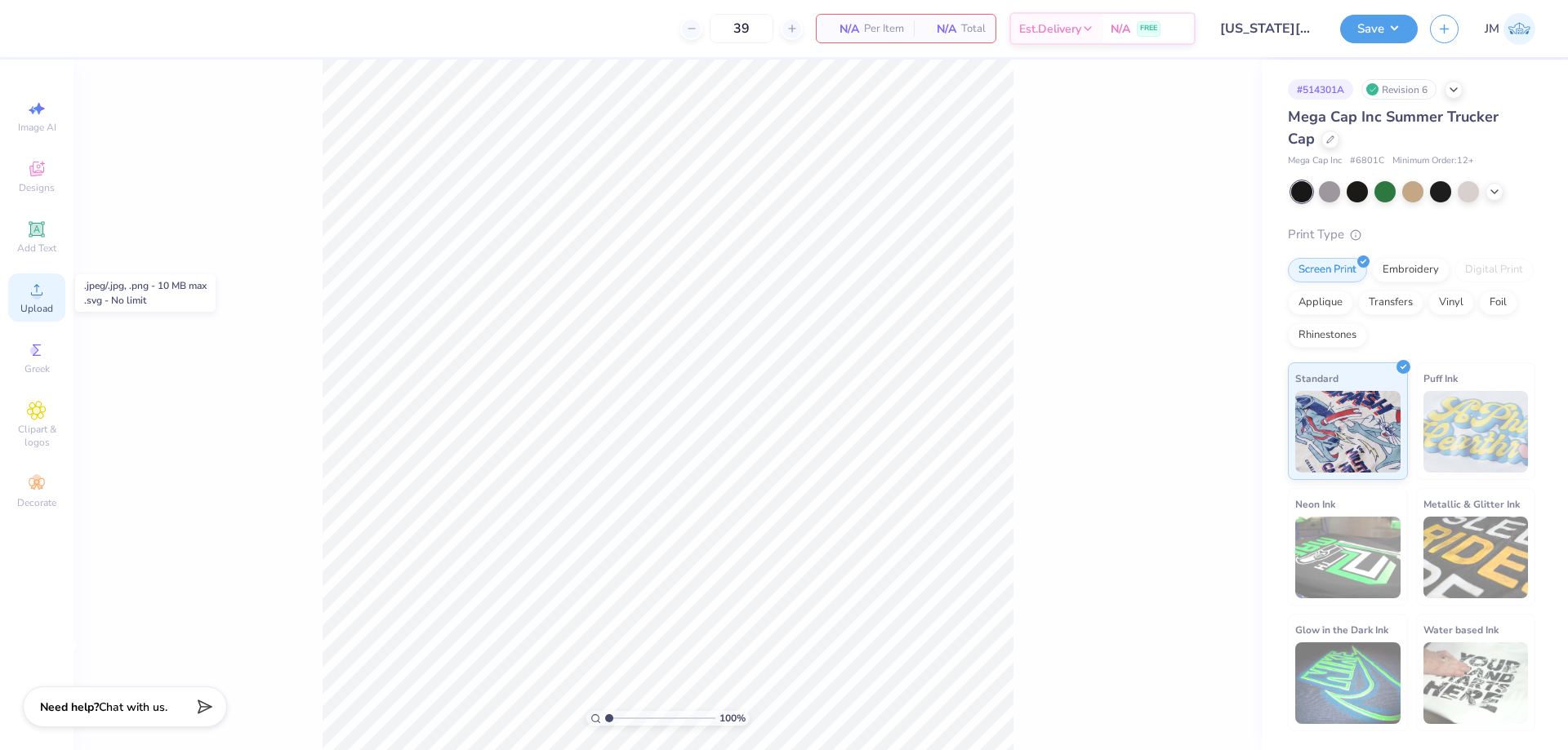
click at [44, 289] on icon at bounding box center [37, 290] width 19 height 19
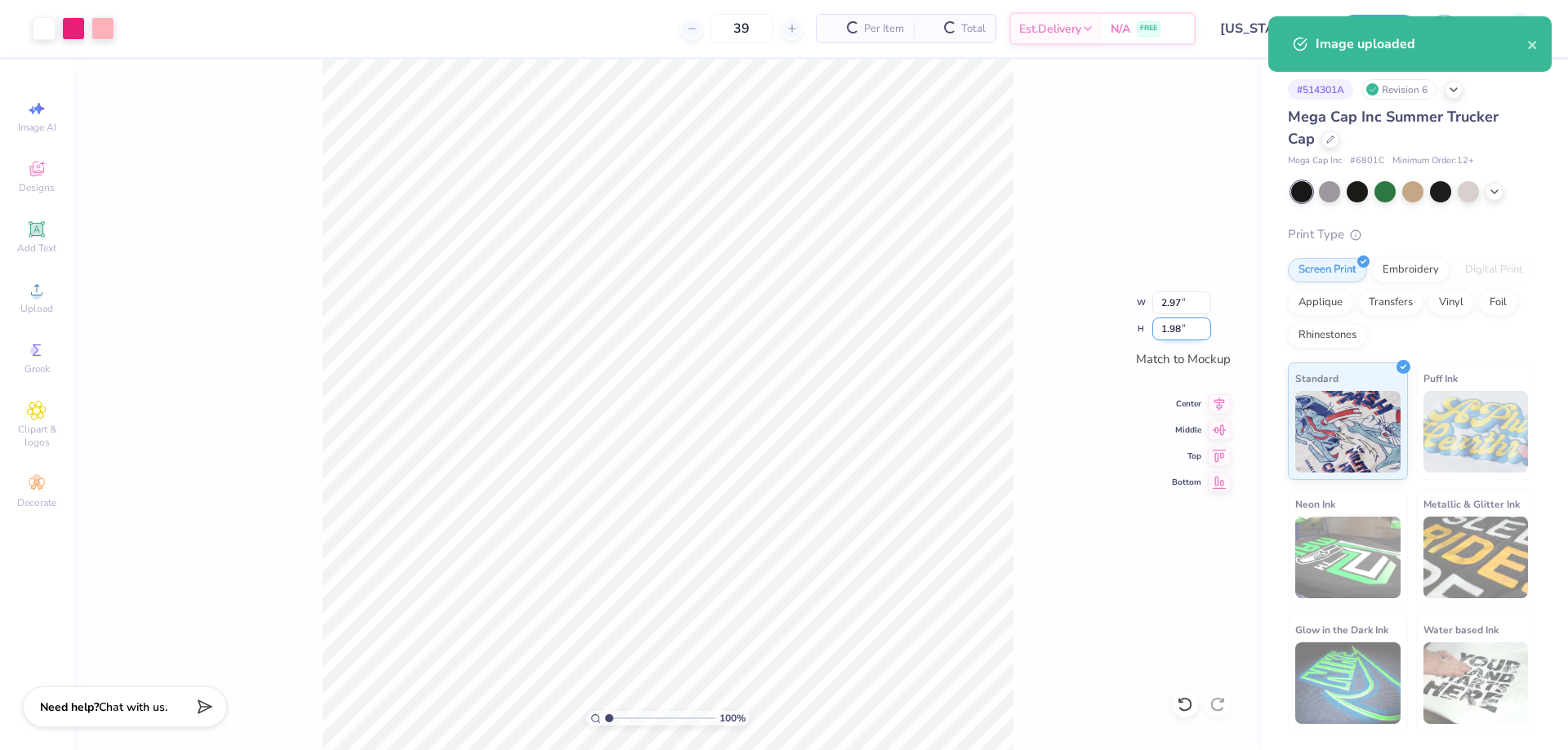
click at [1162, 324] on input "1.98" at bounding box center [1181, 329] width 59 height 23
type input "2.8"
type input "3.00"
type input "2.00"
